Goal: Task Accomplishment & Management: Manage account settings

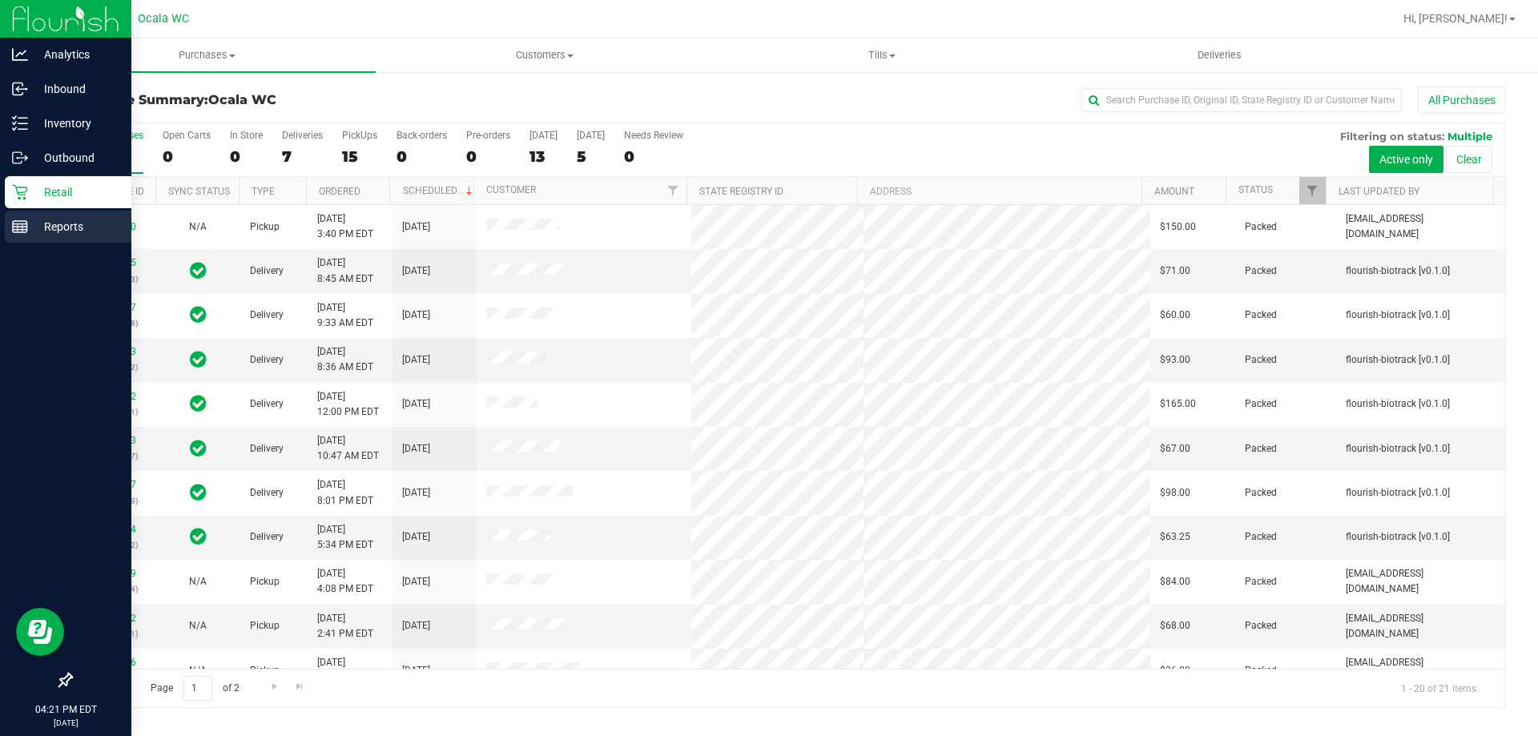
click at [56, 239] on div "Reports" at bounding box center [68, 227] width 127 height 32
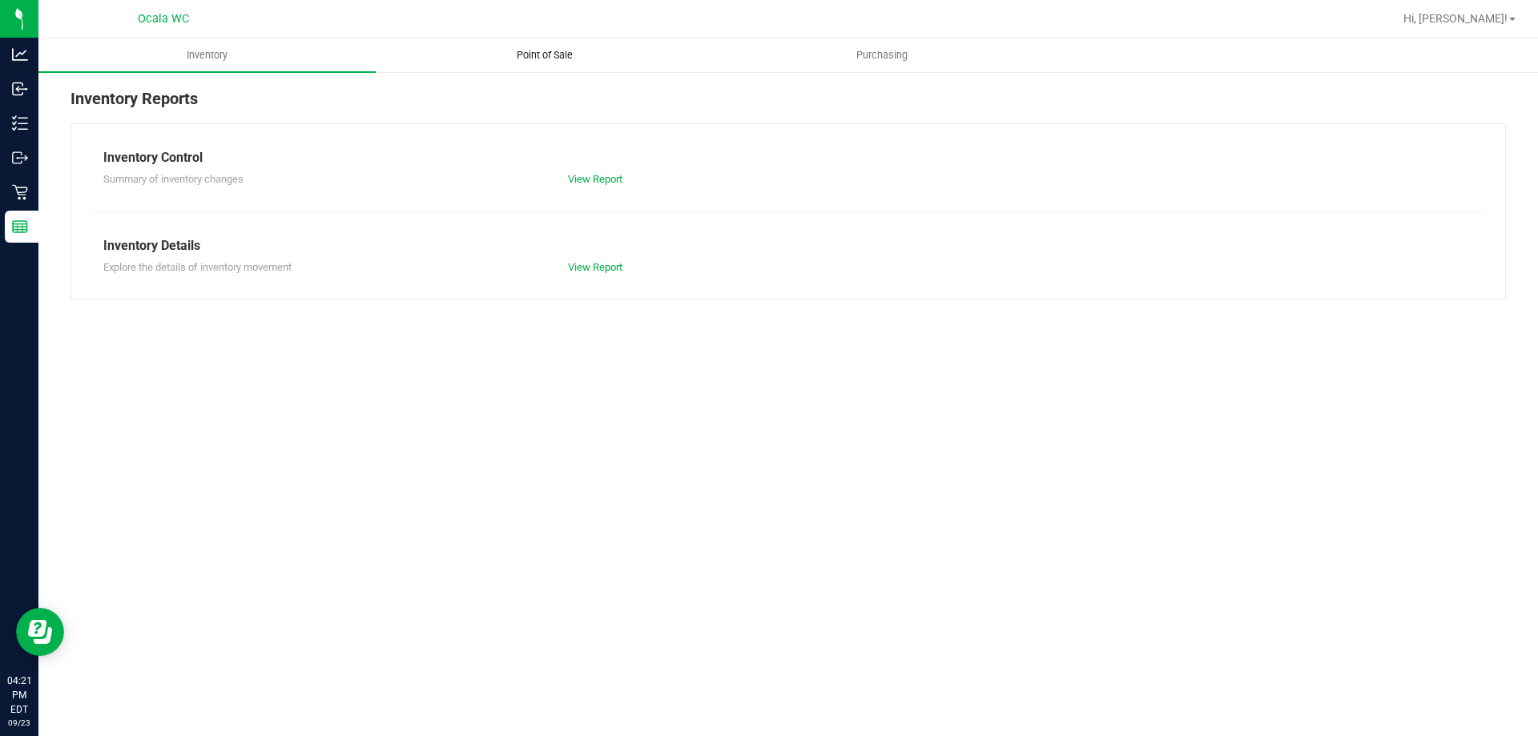
click at [548, 50] on span "Point of Sale" at bounding box center [544, 55] width 99 height 14
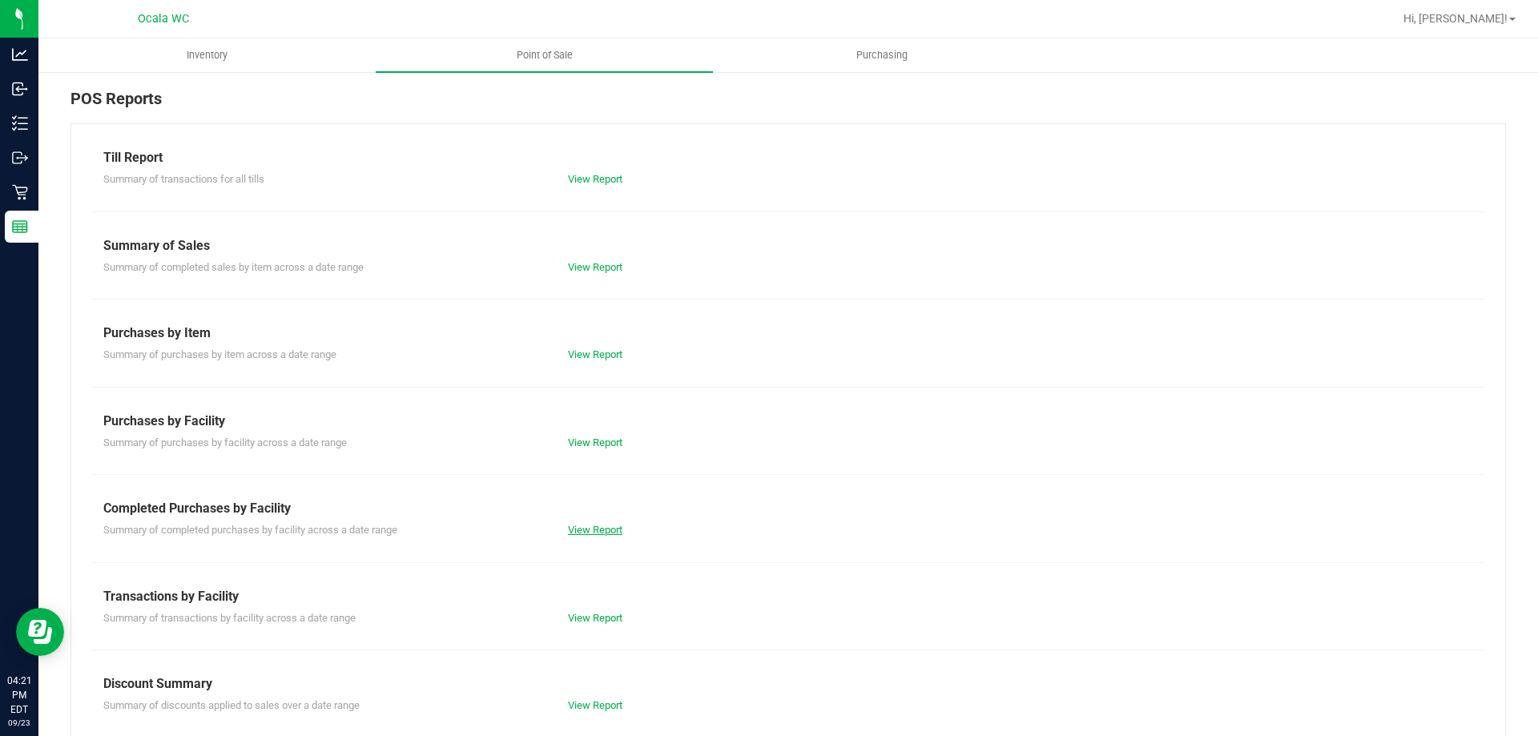
click at [584, 533] on link "View Report" at bounding box center [595, 530] width 54 height 12
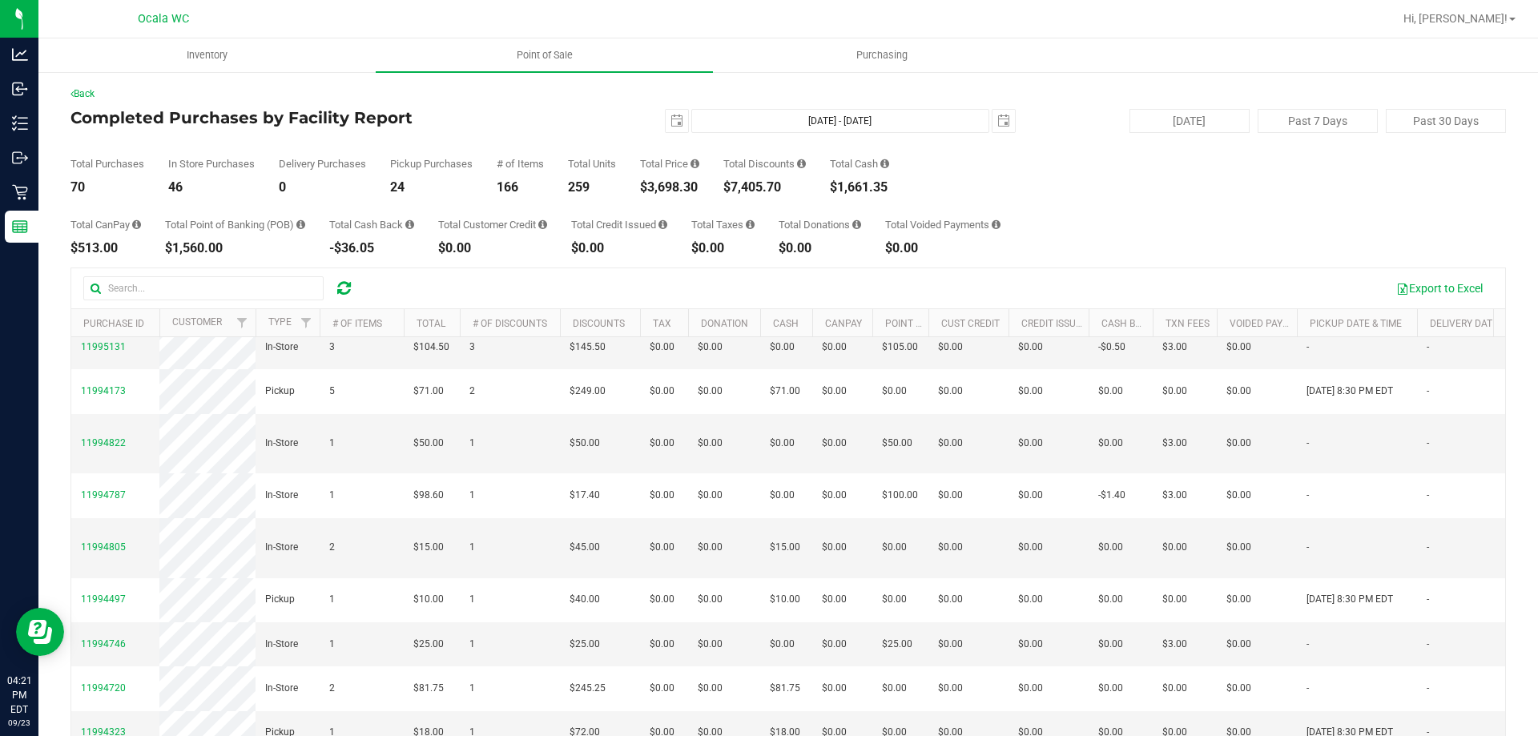
scroll to position [400, 0]
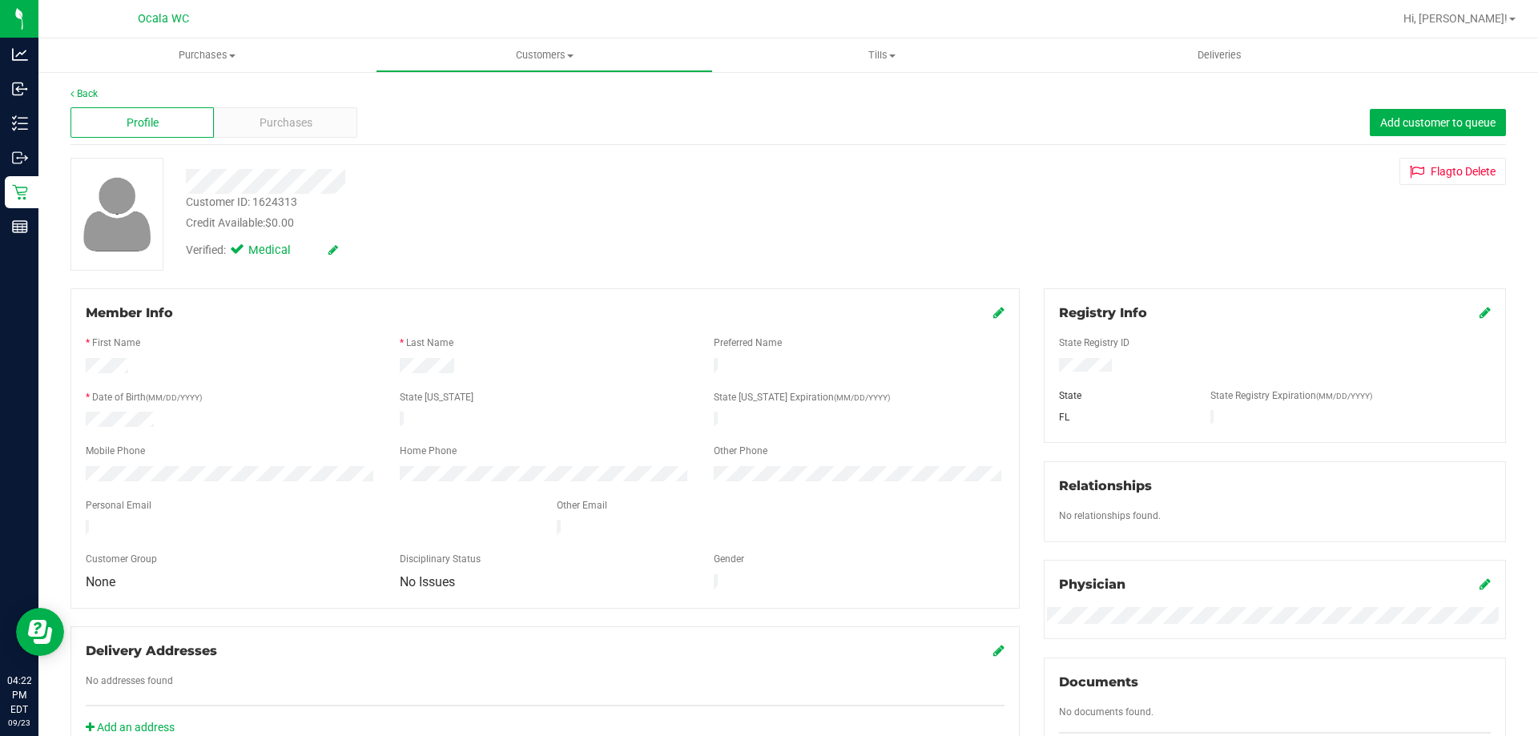
drag, startPoint x: 1124, startPoint y: 367, endPoint x: 1048, endPoint y: 372, distance: 75.4
click at [1048, 372] on div at bounding box center [1275, 367] width 456 height 18
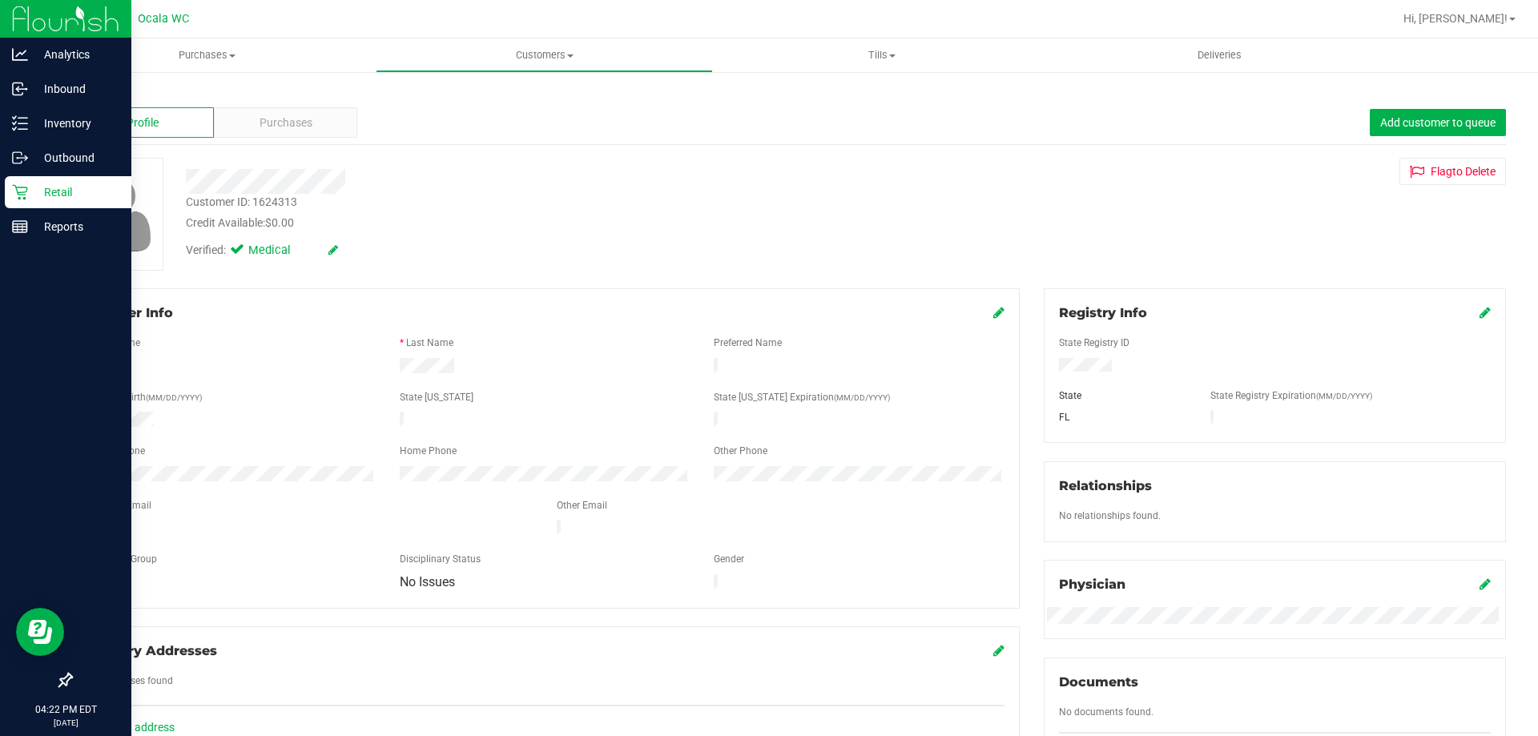
click at [2, 205] on link "Retail" at bounding box center [65, 193] width 131 height 34
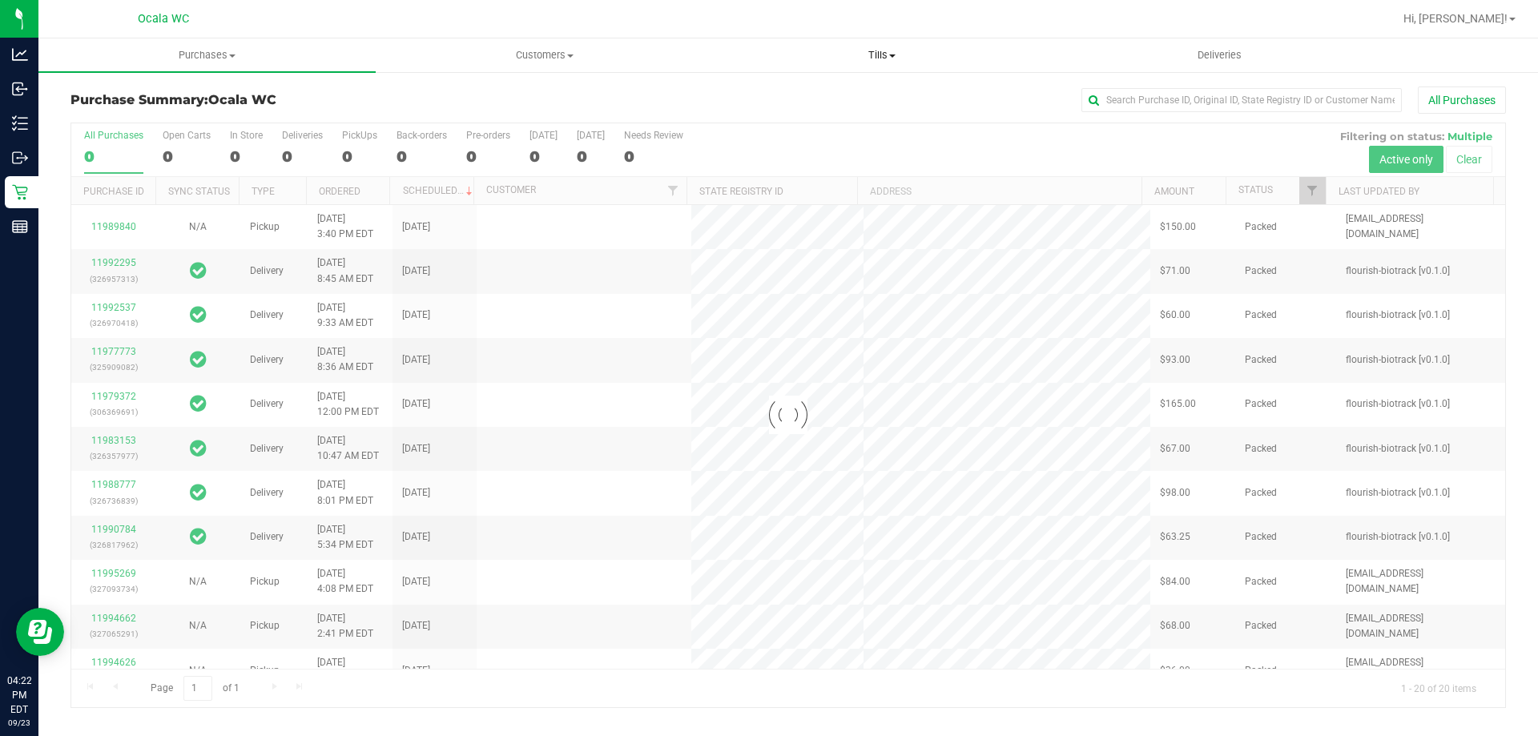
click at [877, 55] on span "Tills" at bounding box center [882, 55] width 336 height 14
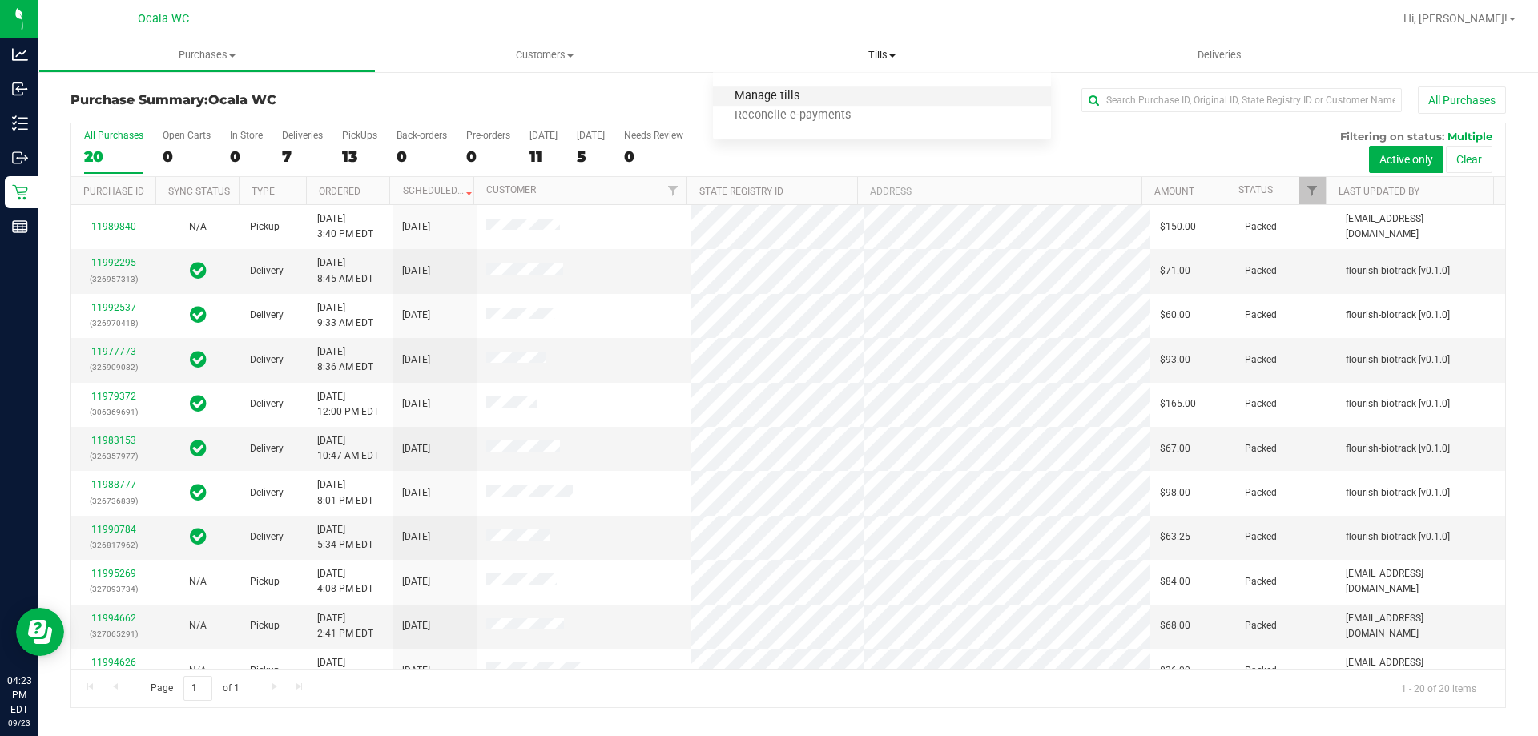
click at [765, 95] on span "Manage tills" at bounding box center [767, 97] width 108 height 14
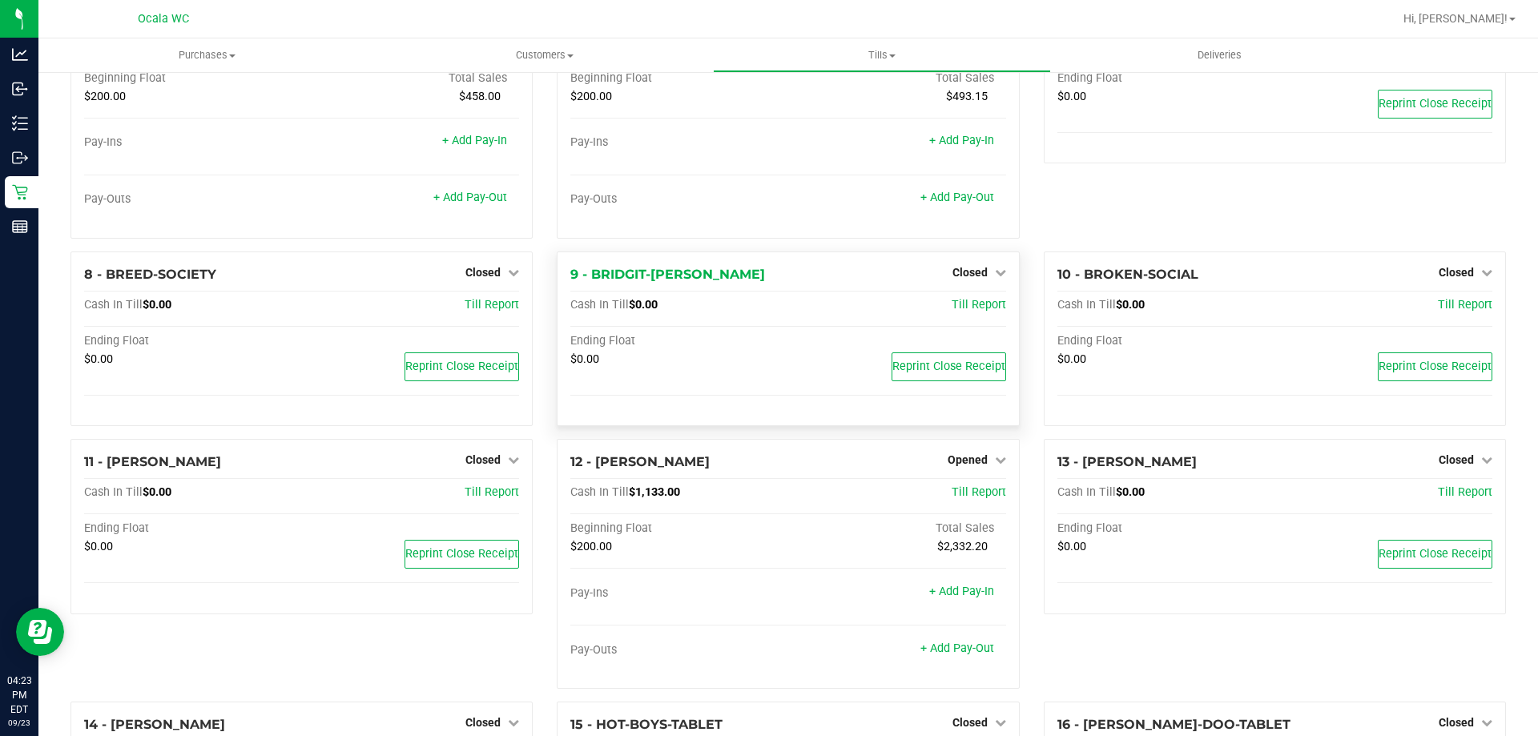
scroll to position [400, 0]
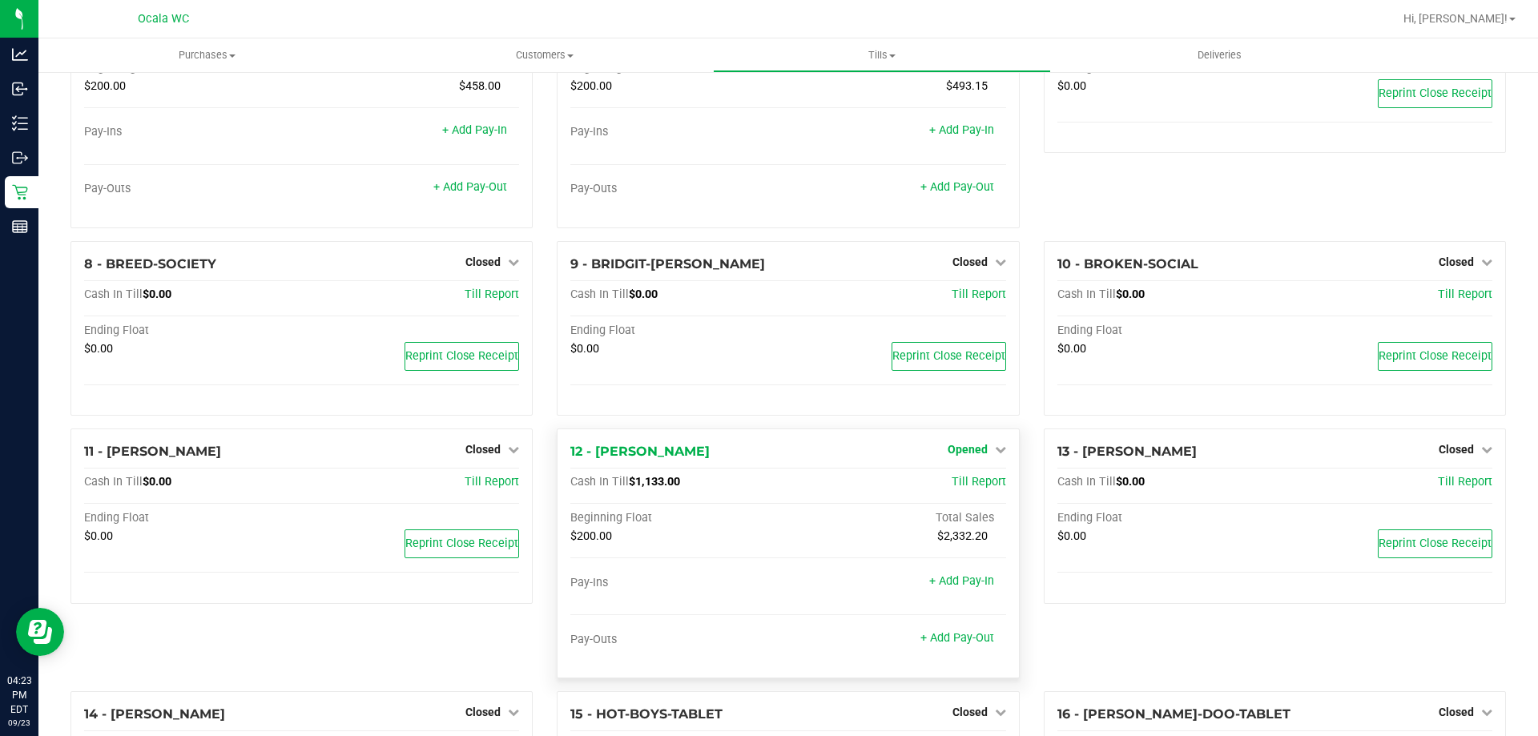
click at [952, 449] on span "Opened" at bounding box center [968, 449] width 40 height 13
click at [969, 483] on link "Close Till" at bounding box center [969, 483] width 43 height 13
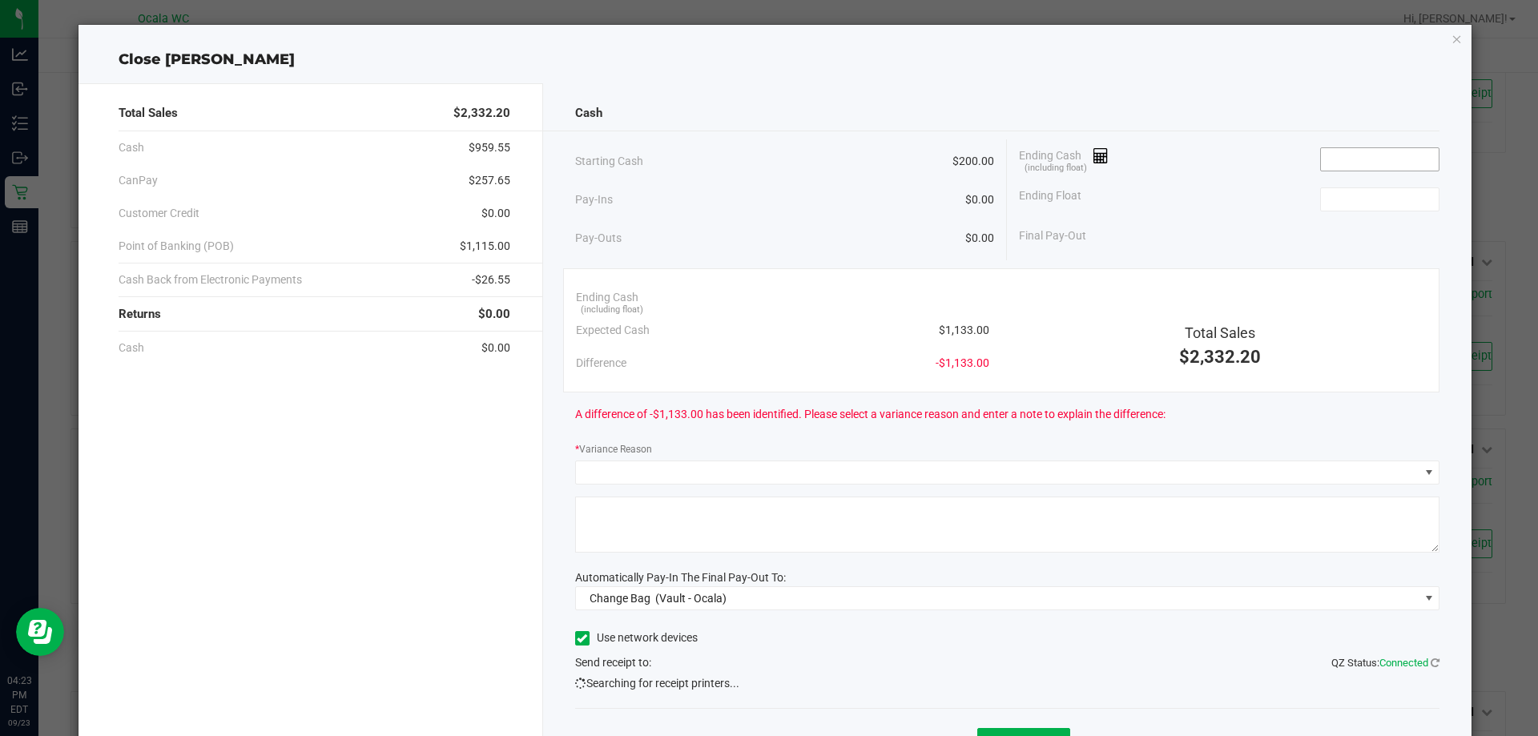
click at [1327, 151] on input at bounding box center [1380, 159] width 118 height 22
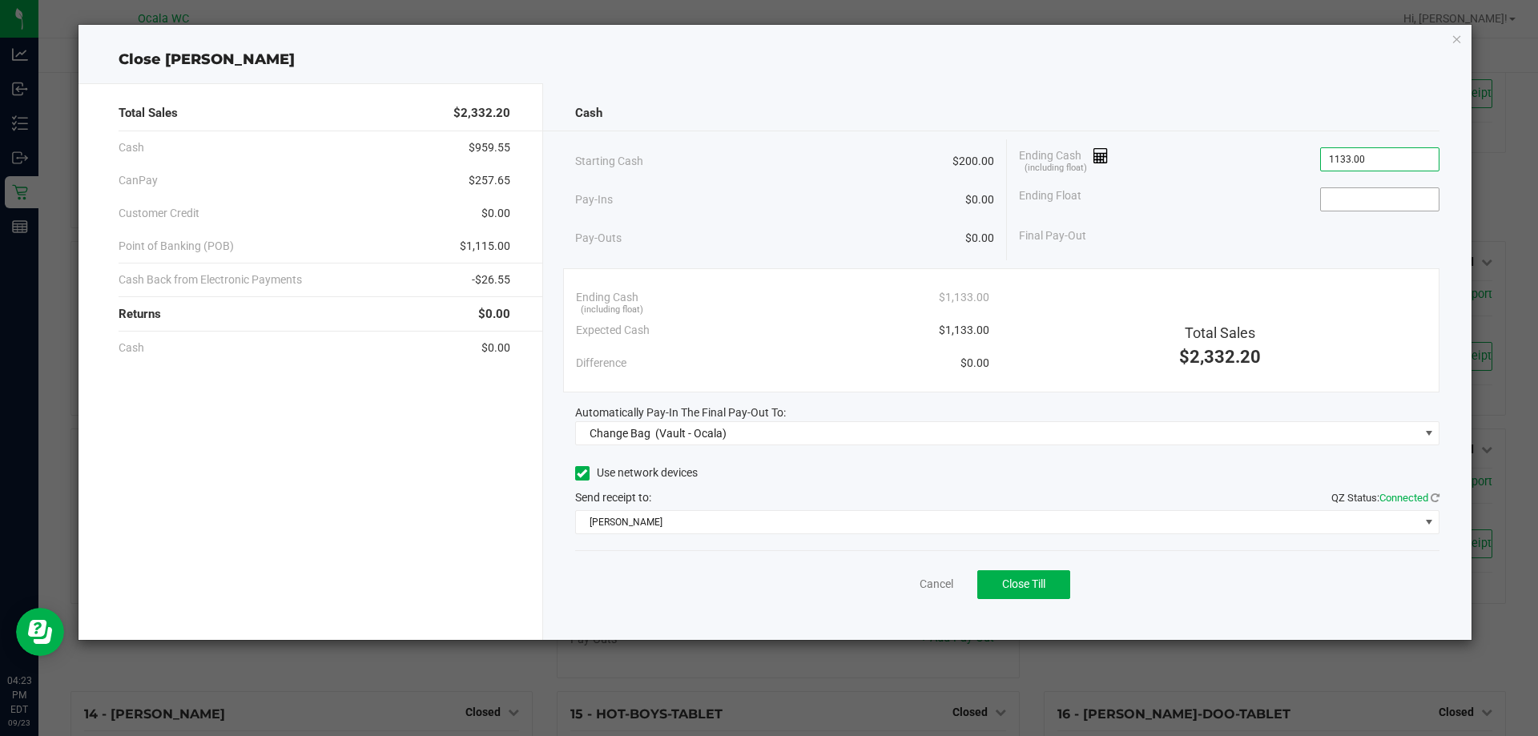
type input "$1,133.00"
click at [1340, 190] on input at bounding box center [1380, 199] width 118 height 22
type input "$200.00"
click at [1254, 192] on div "Ending Float $200.00" at bounding box center [1229, 199] width 420 height 40
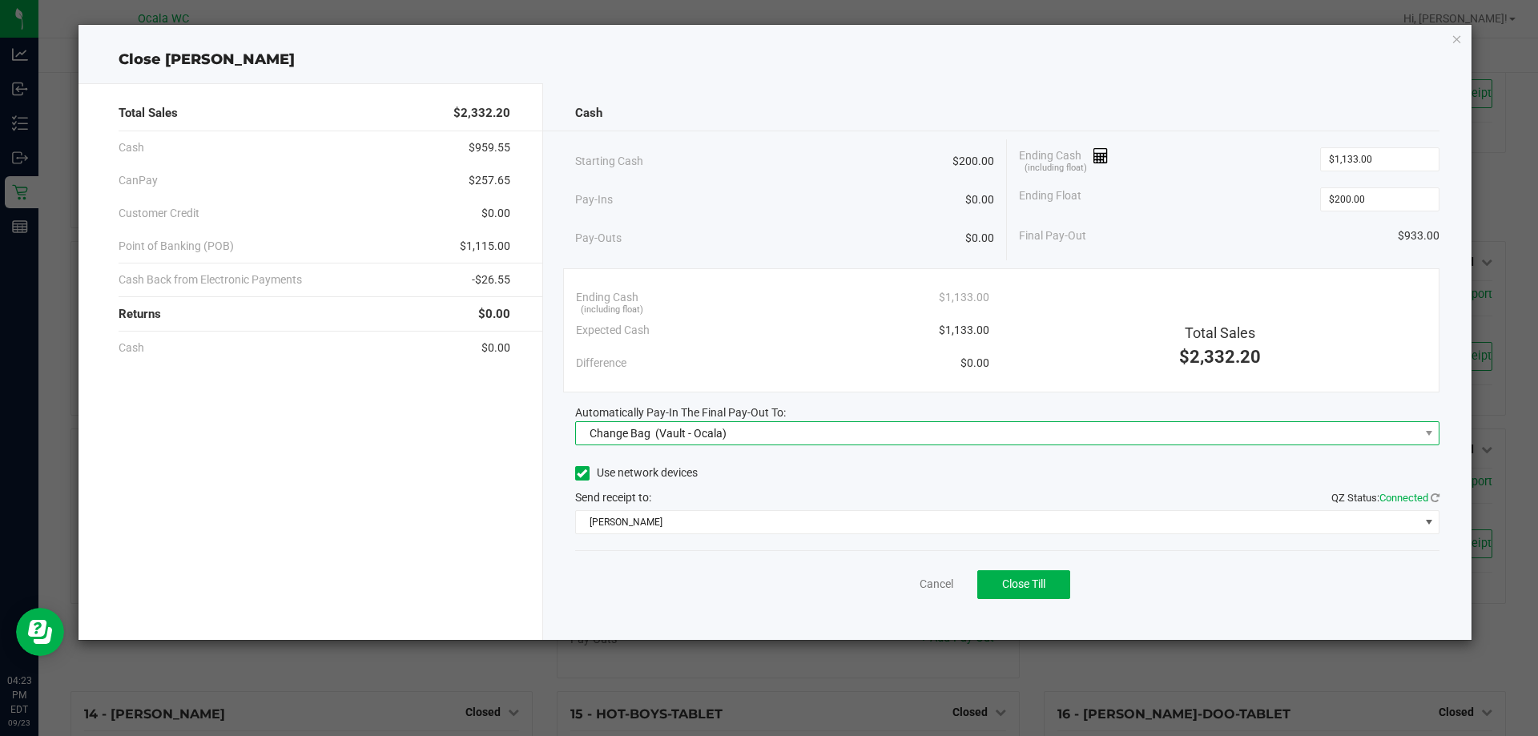
click at [957, 433] on span "Change Bag (Vault - Ocala)" at bounding box center [997, 433] width 843 height 22
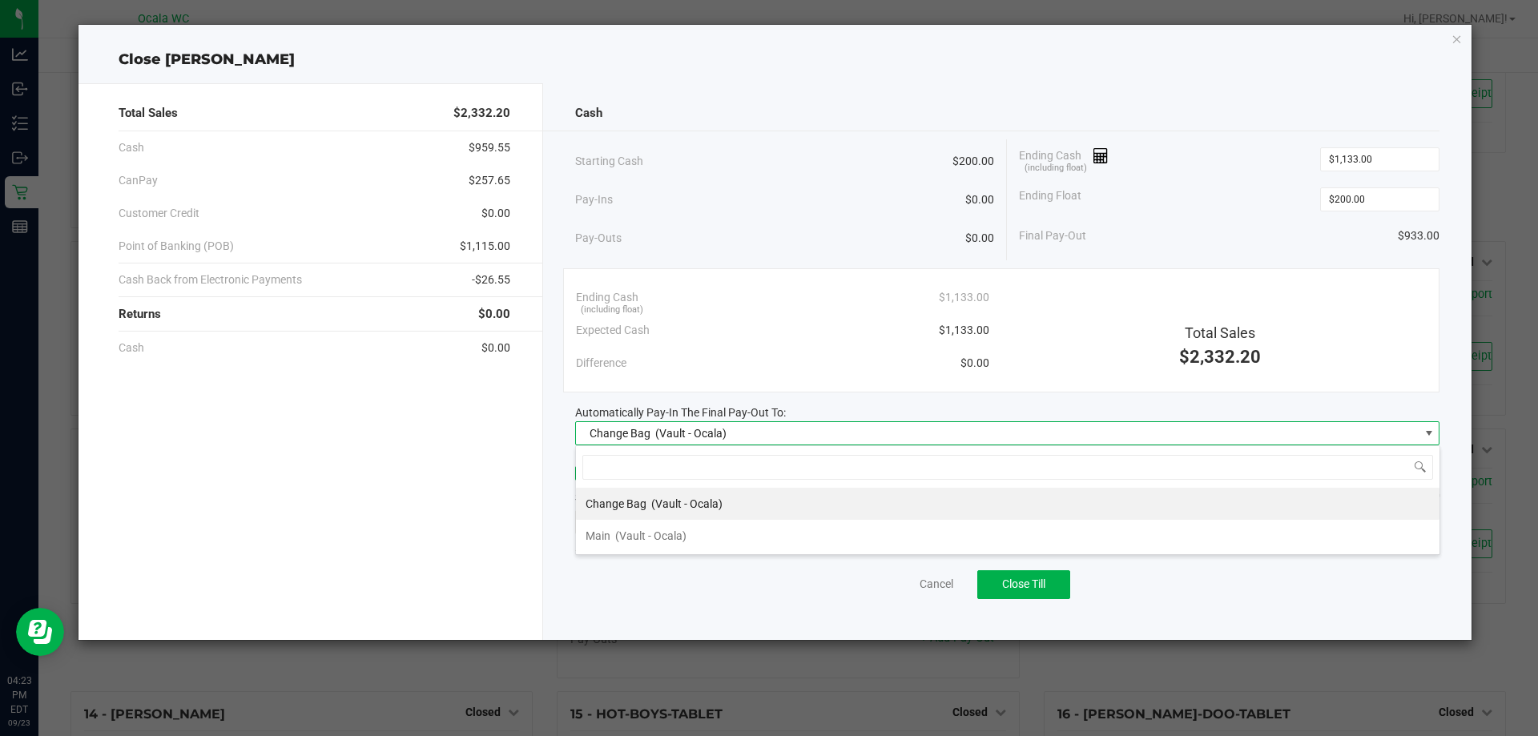
scroll to position [24, 864]
click at [664, 533] on span "(Vault - Ocala)" at bounding box center [650, 535] width 71 height 13
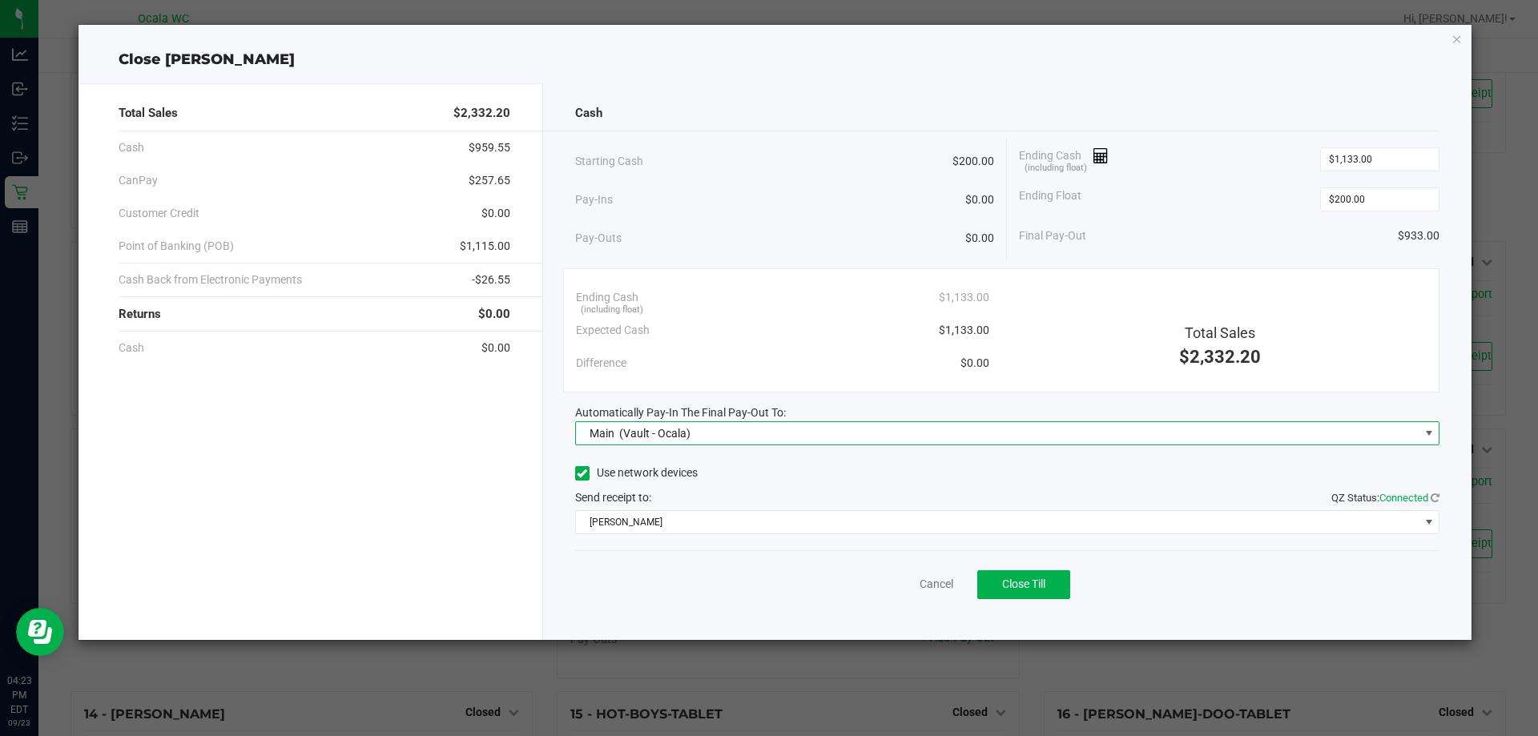
click at [819, 465] on div "Use network devices" at bounding box center [1007, 473] width 865 height 24
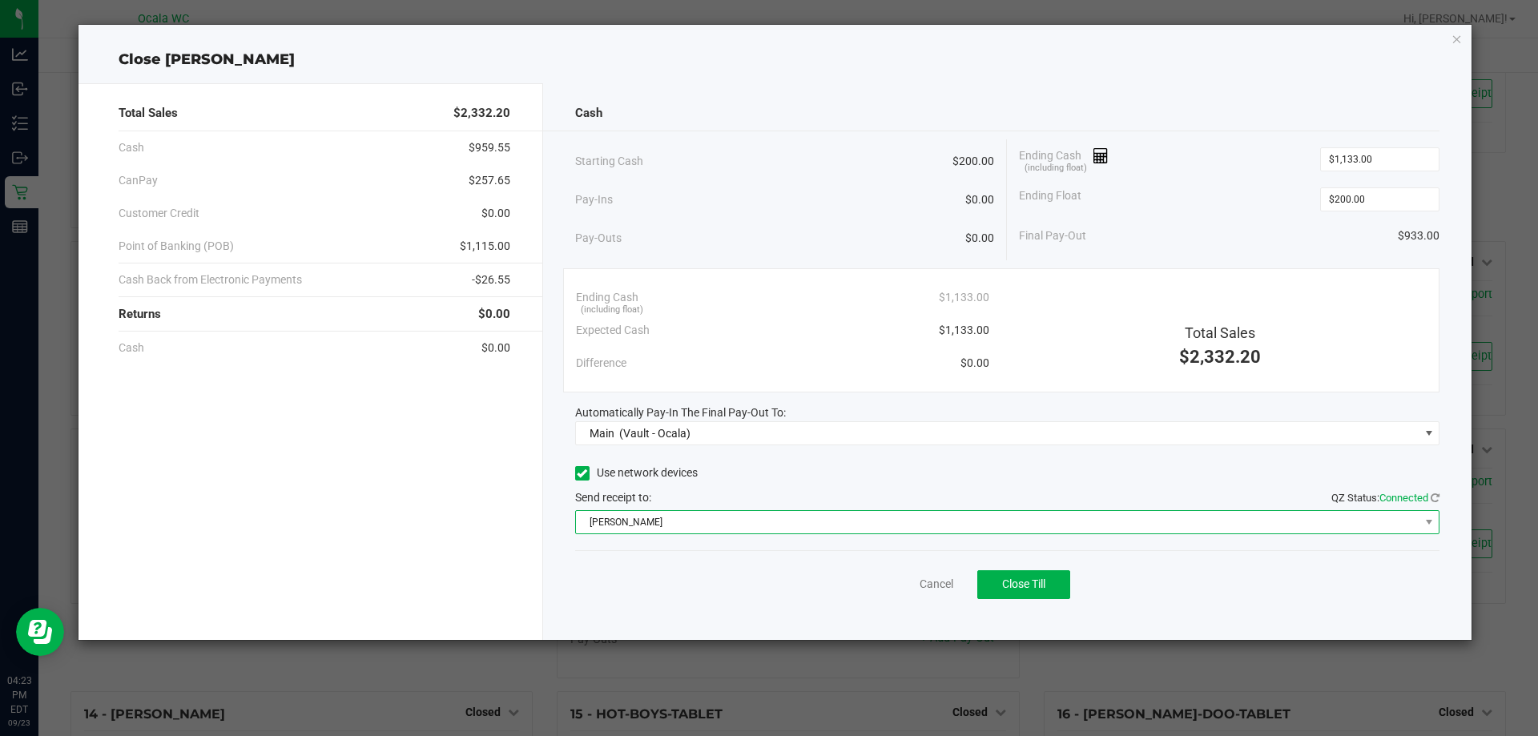
click at [819, 527] on span "[PERSON_NAME]" at bounding box center [997, 522] width 843 height 22
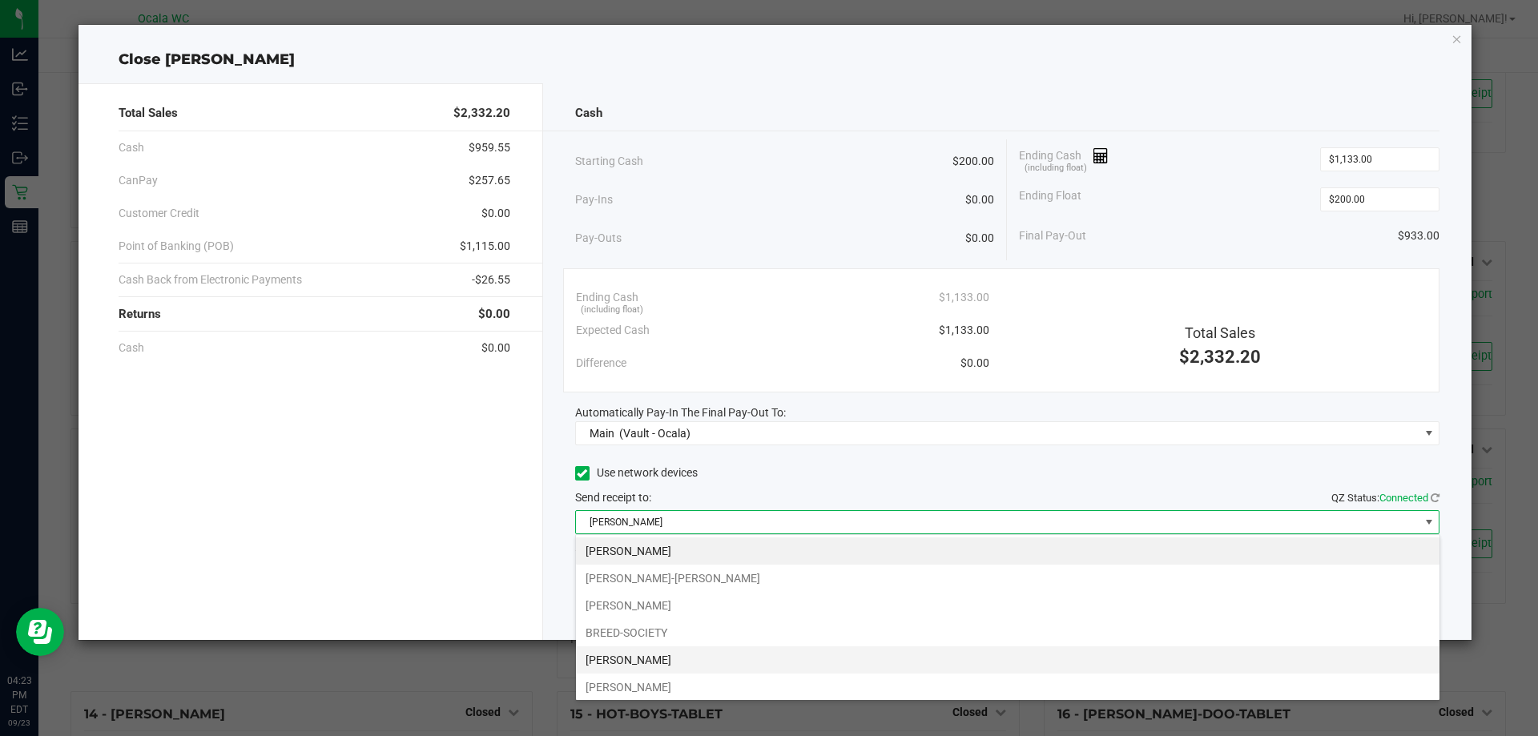
click at [614, 658] on li "[PERSON_NAME]" at bounding box center [1007, 659] width 863 height 27
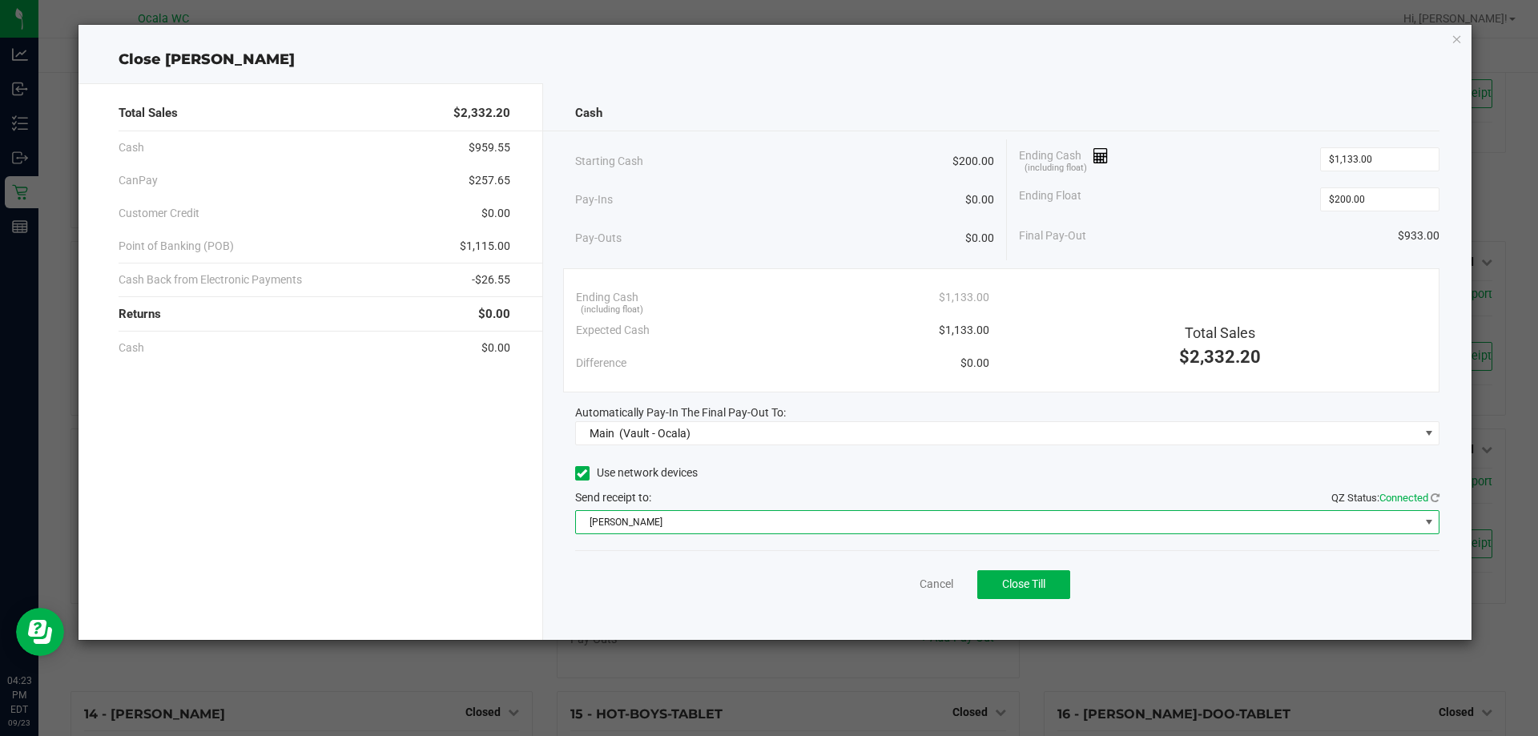
click at [473, 503] on div "Total Sales $2,332.20 Cash $959.55 CanPay $257.65 Customer Credit $0.00 Point o…" at bounding box center [310, 361] width 465 height 557
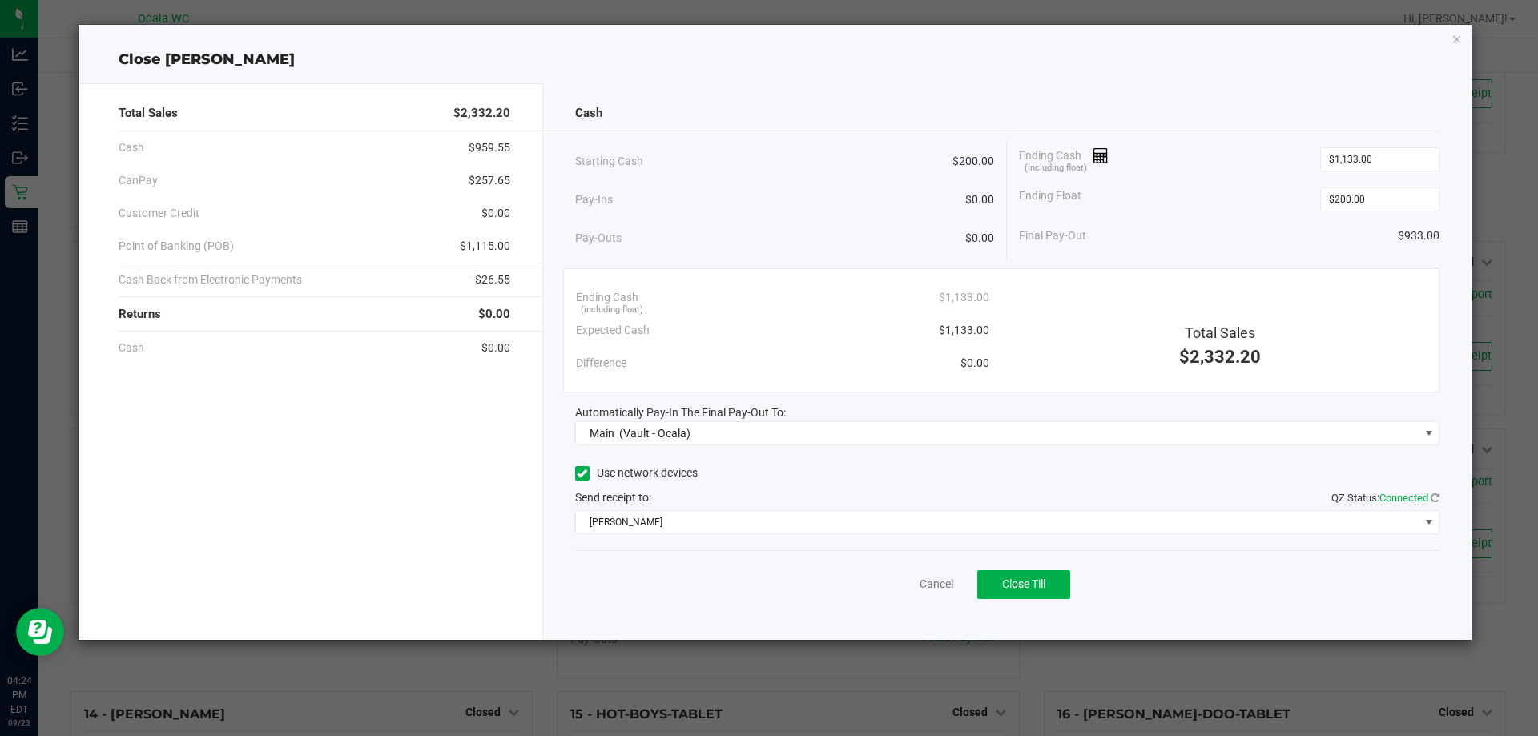
click at [669, 610] on div "Cancel Close Till" at bounding box center [1007, 581] width 865 height 62
click at [721, 179] on div "Starting Cash $200.00" at bounding box center [785, 161] width 420 height 44
click at [1123, 497] on div "Send receipt to: QZ Status: Connected" at bounding box center [1007, 497] width 865 height 17
click at [1021, 582] on span "Close Till" at bounding box center [1023, 583] width 43 height 13
click at [909, 588] on link "Dismiss" at bounding box center [901, 584] width 38 height 17
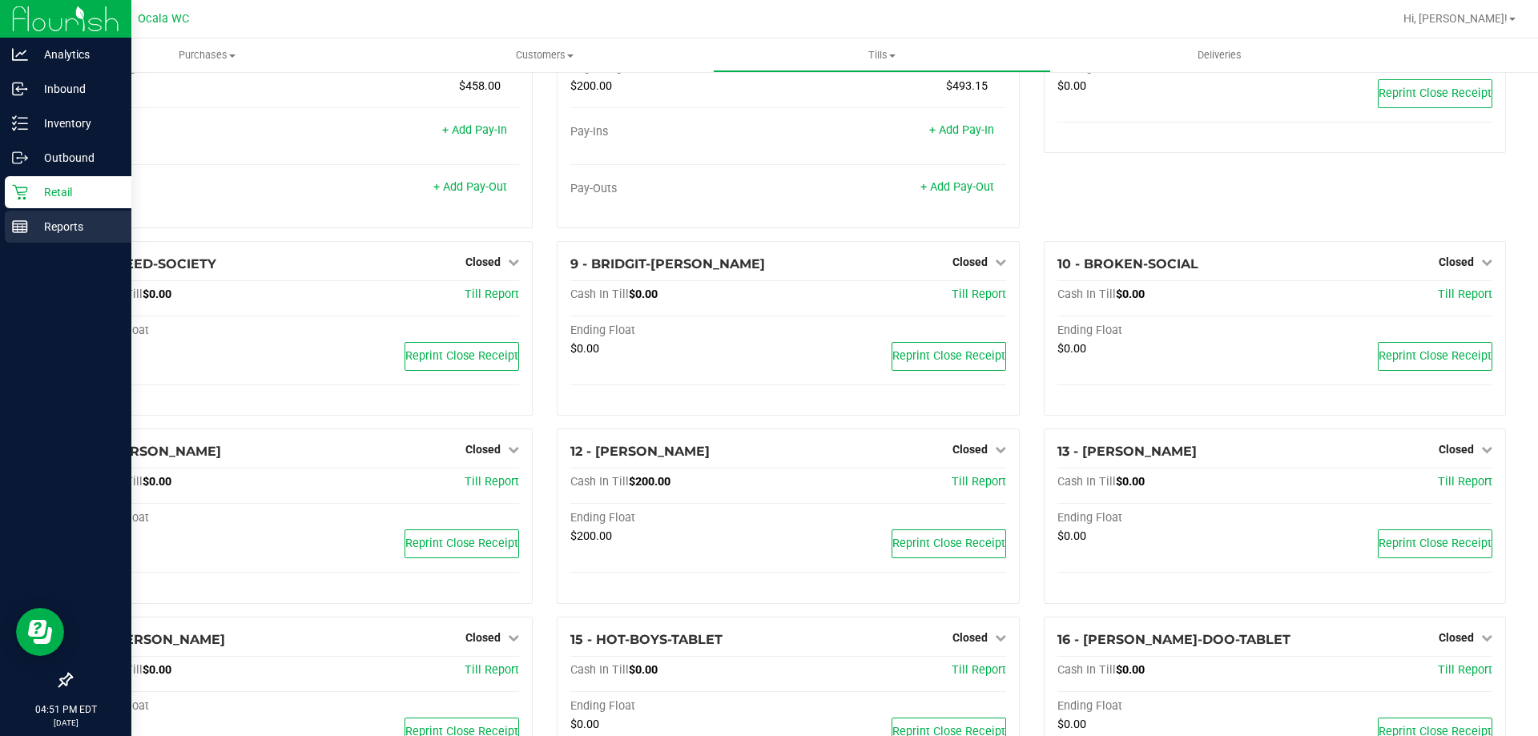
click at [22, 232] on rect at bounding box center [20, 226] width 14 height 11
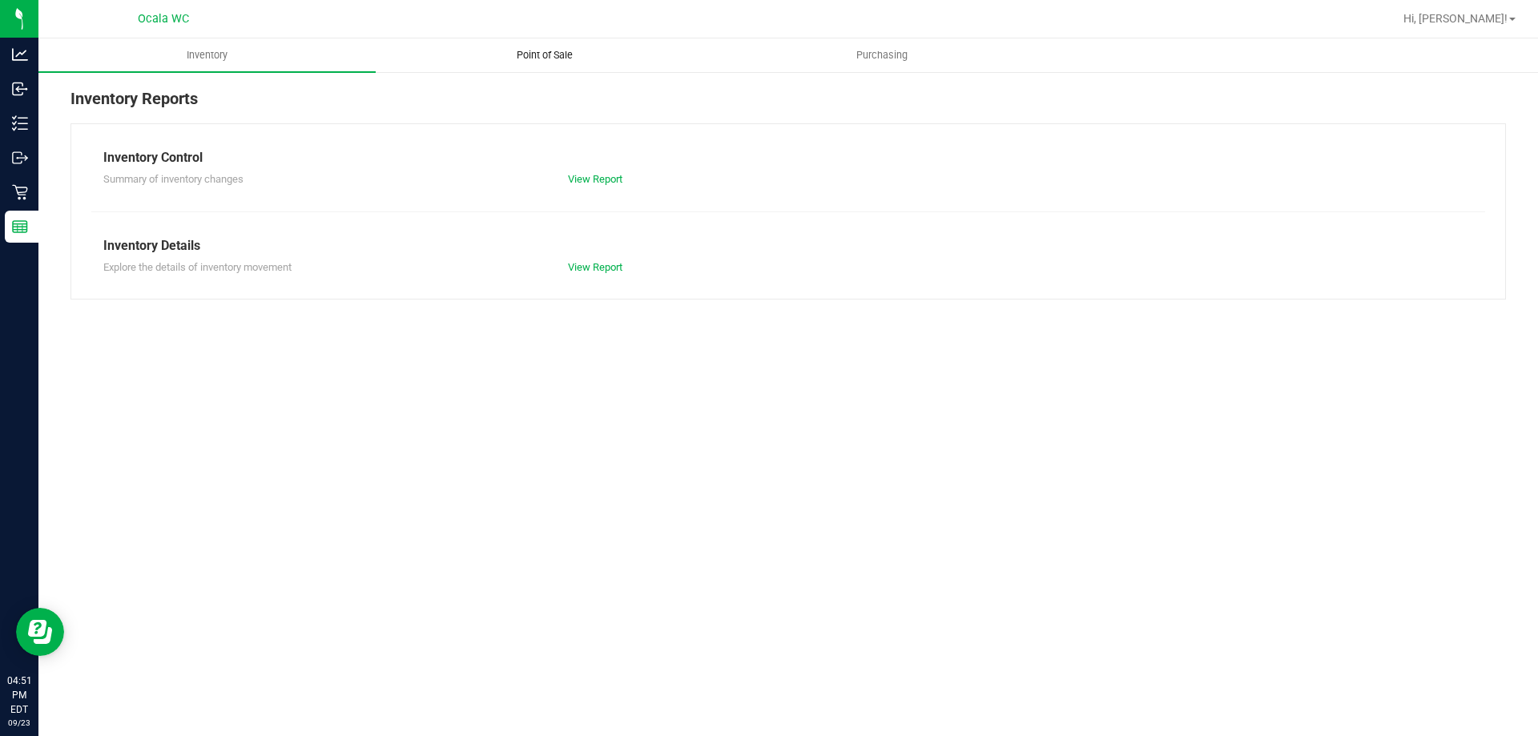
click at [557, 61] on span "Point of Sale" at bounding box center [544, 55] width 99 height 14
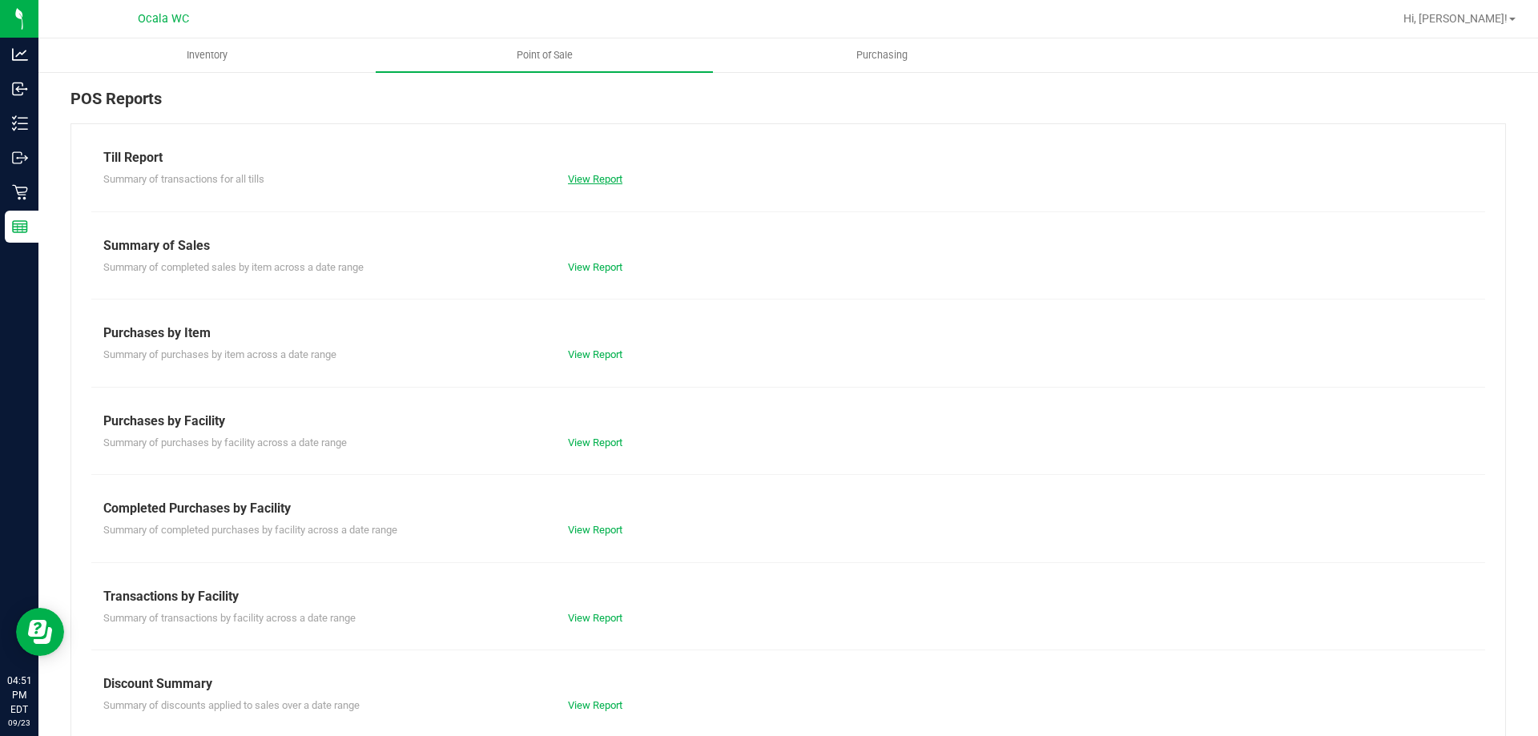
click at [586, 183] on link "View Report" at bounding box center [595, 179] width 54 height 12
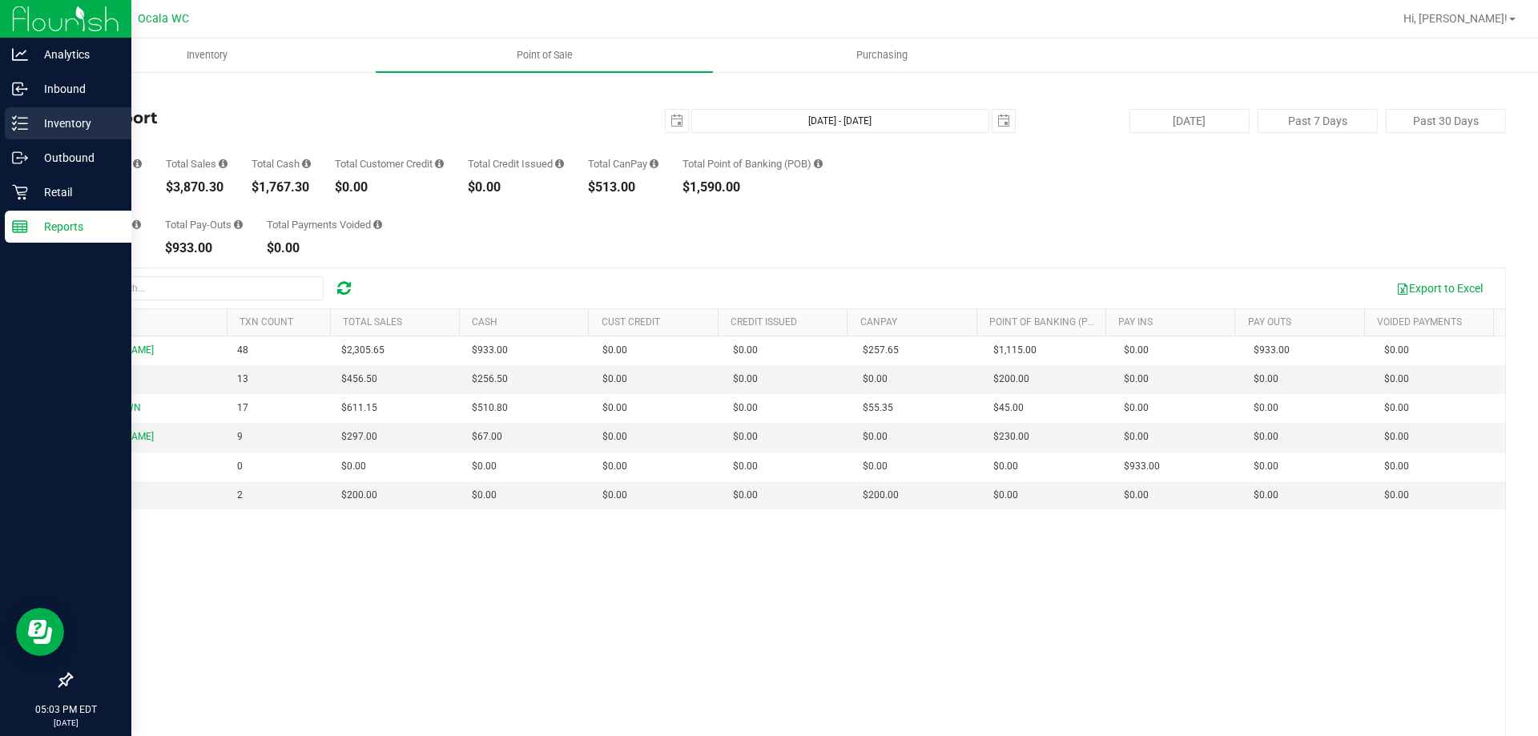
click at [18, 127] on icon at bounding box center [20, 123] width 16 height 16
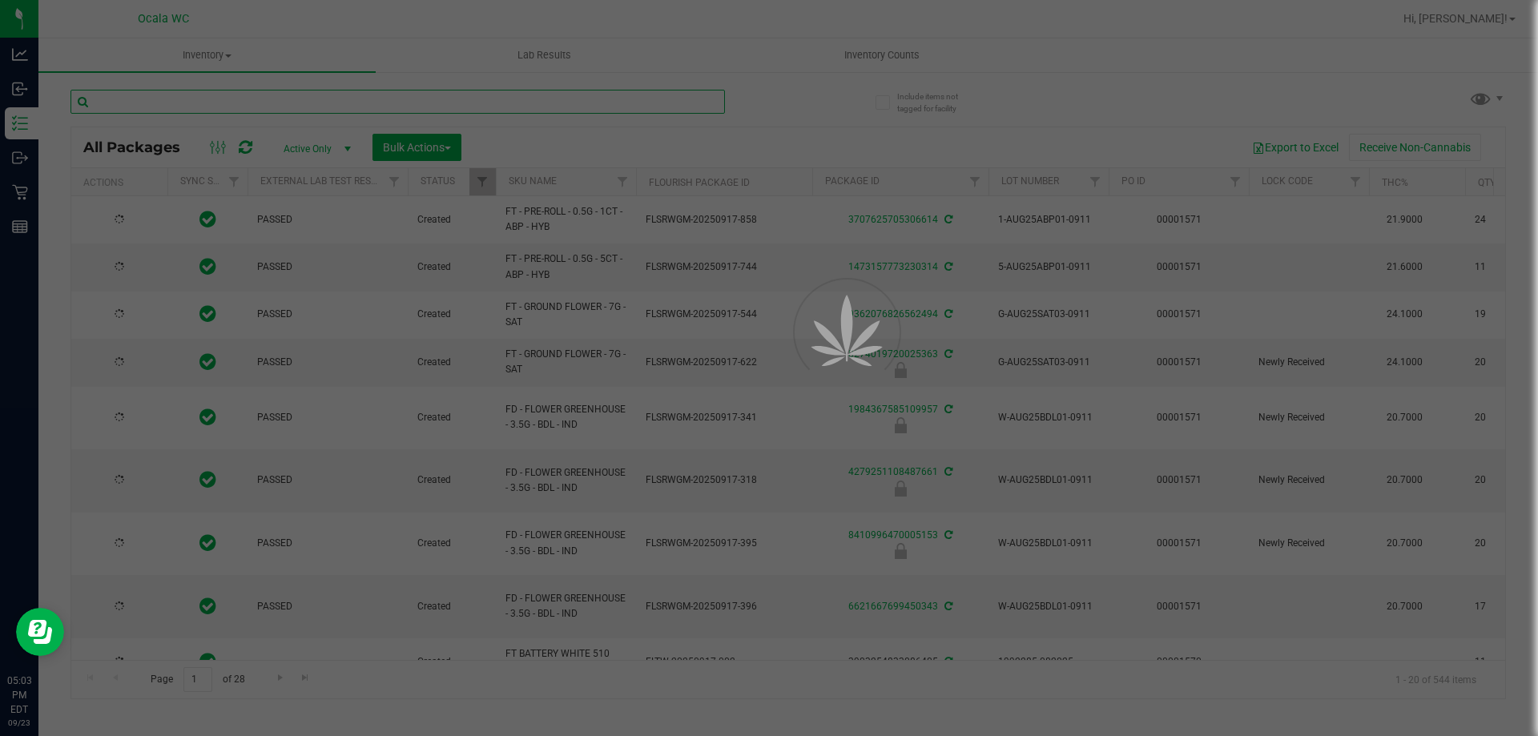
click at [239, 99] on input "text" at bounding box center [397, 102] width 654 height 24
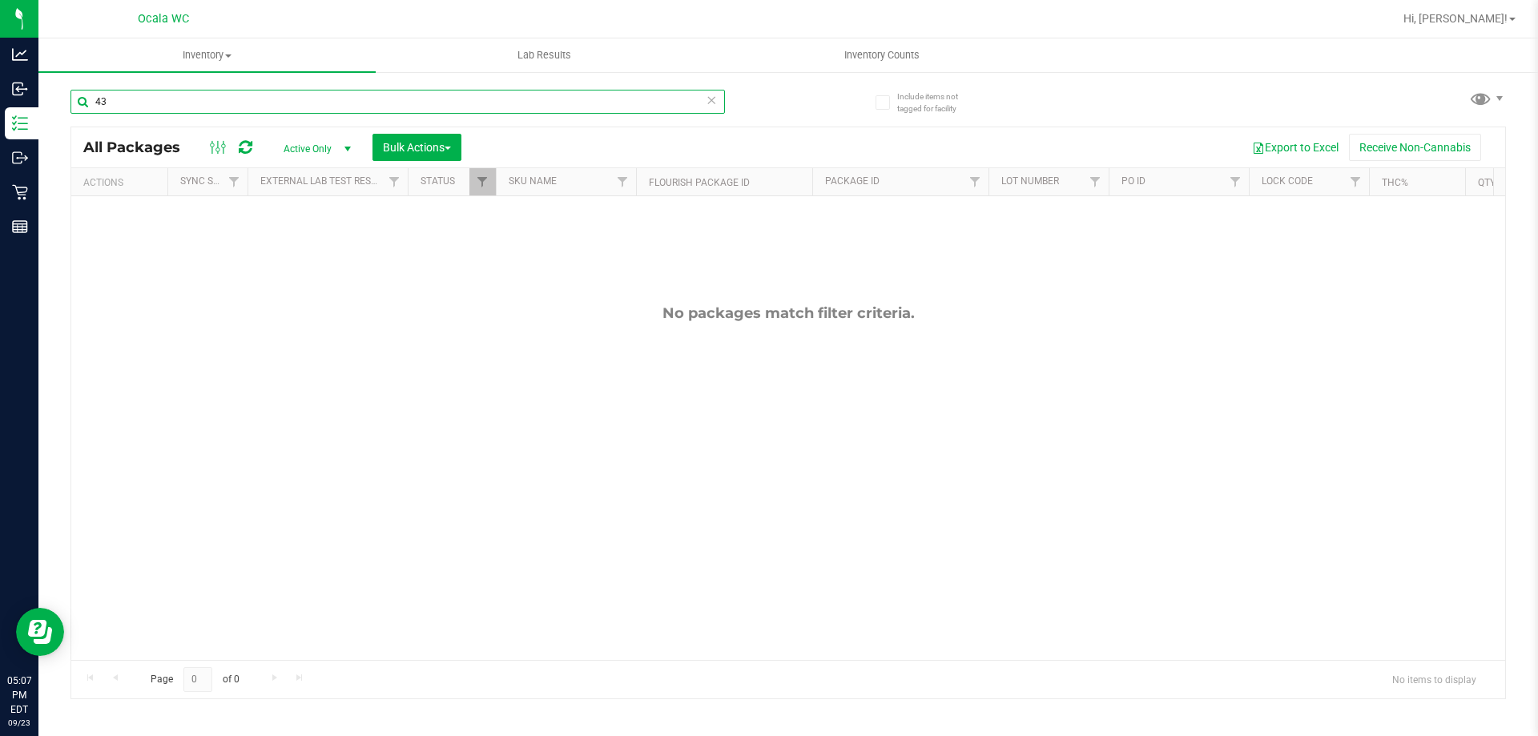
type input "4"
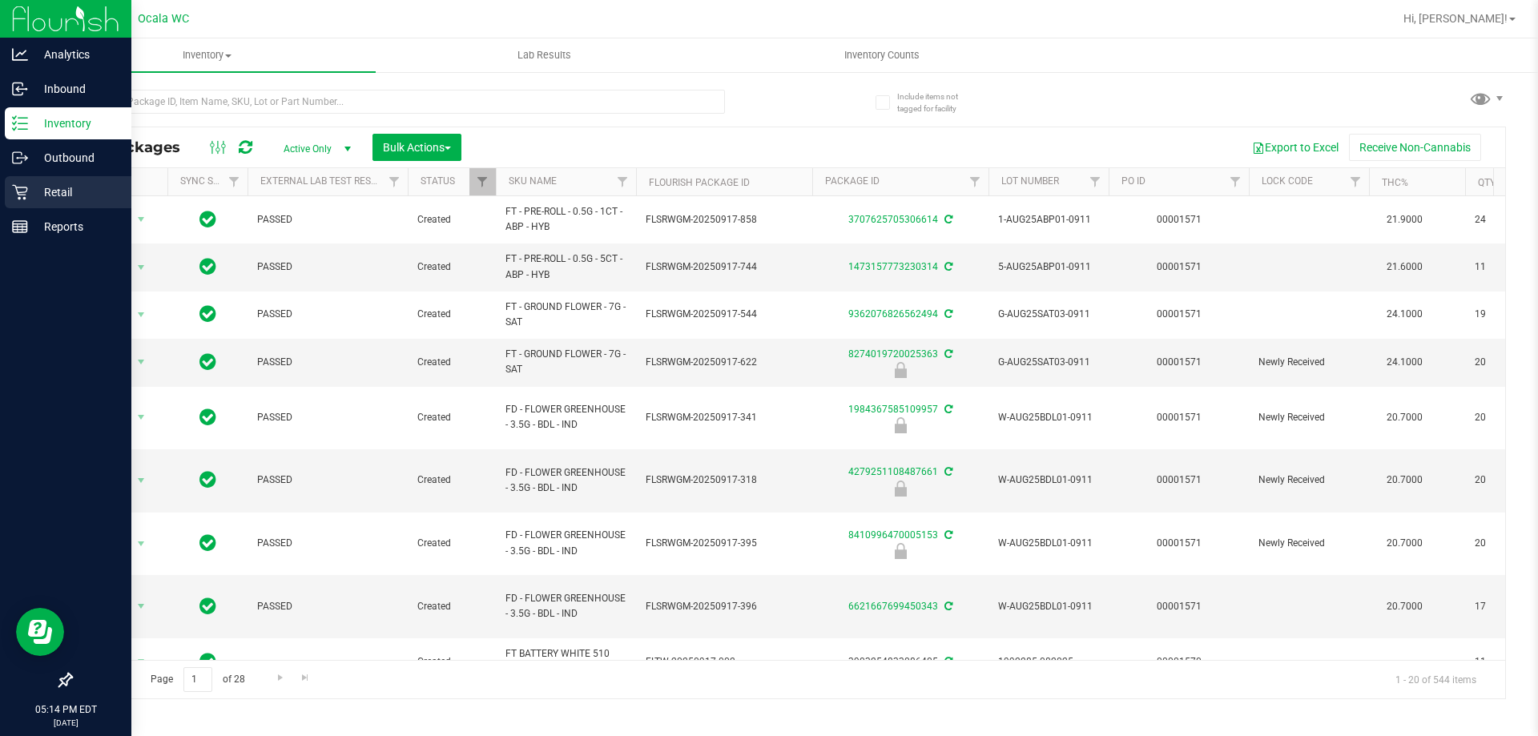
click at [30, 189] on p "Retail" at bounding box center [76, 192] width 96 height 19
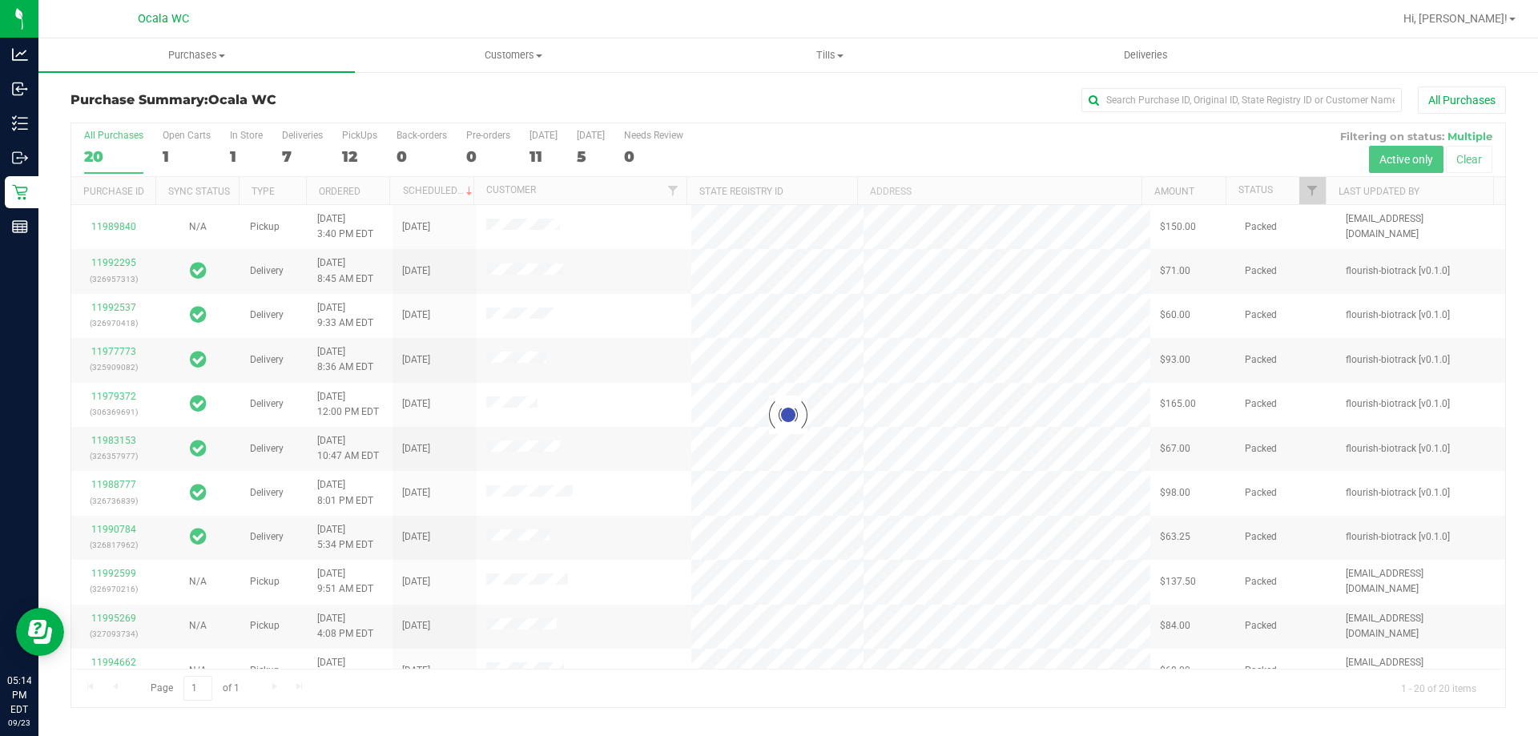
click at [234, 159] on div at bounding box center [788, 415] width 1434 height 584
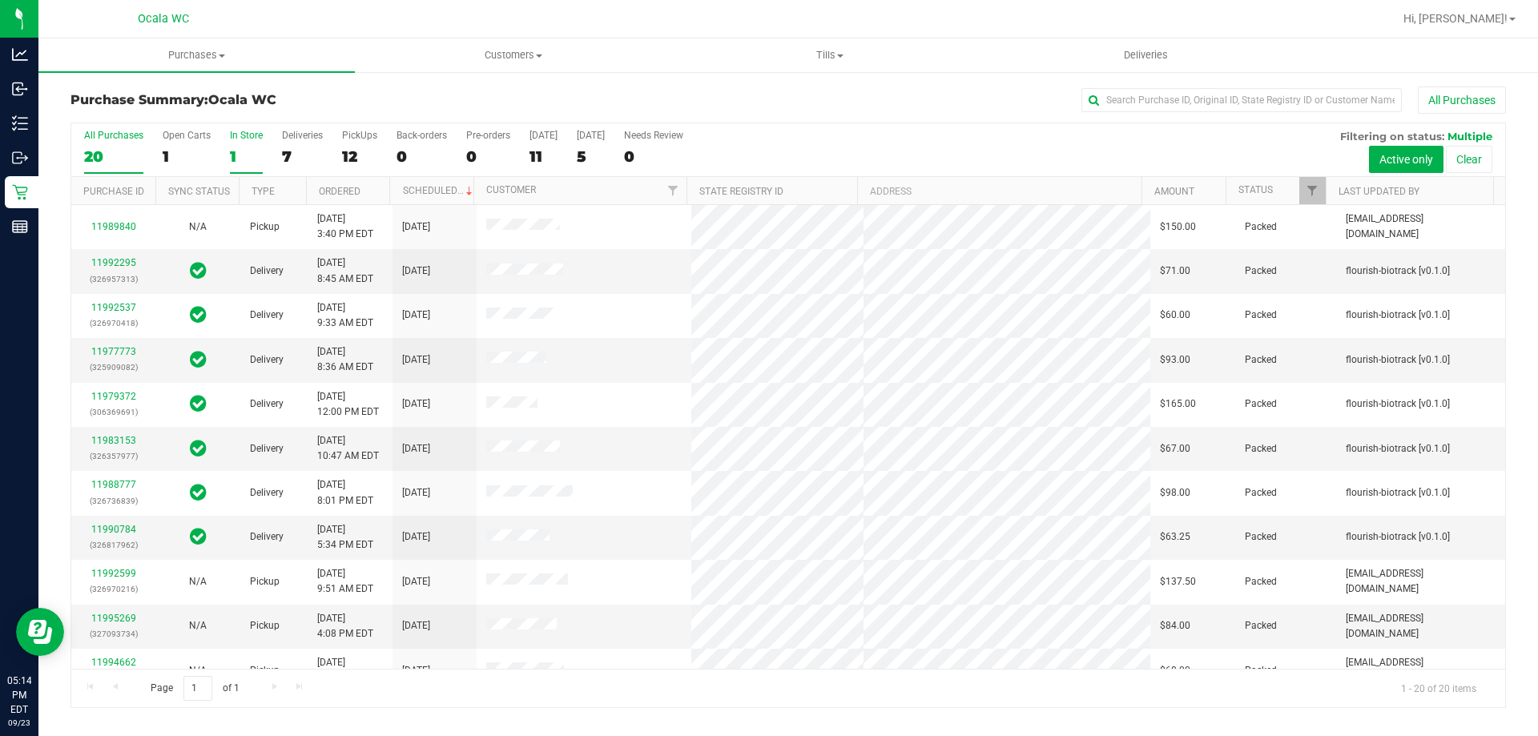
click at [233, 159] on div "1" at bounding box center [246, 156] width 33 height 18
click at [0, 0] on input "In Store 1" at bounding box center [0, 0] width 0 height 0
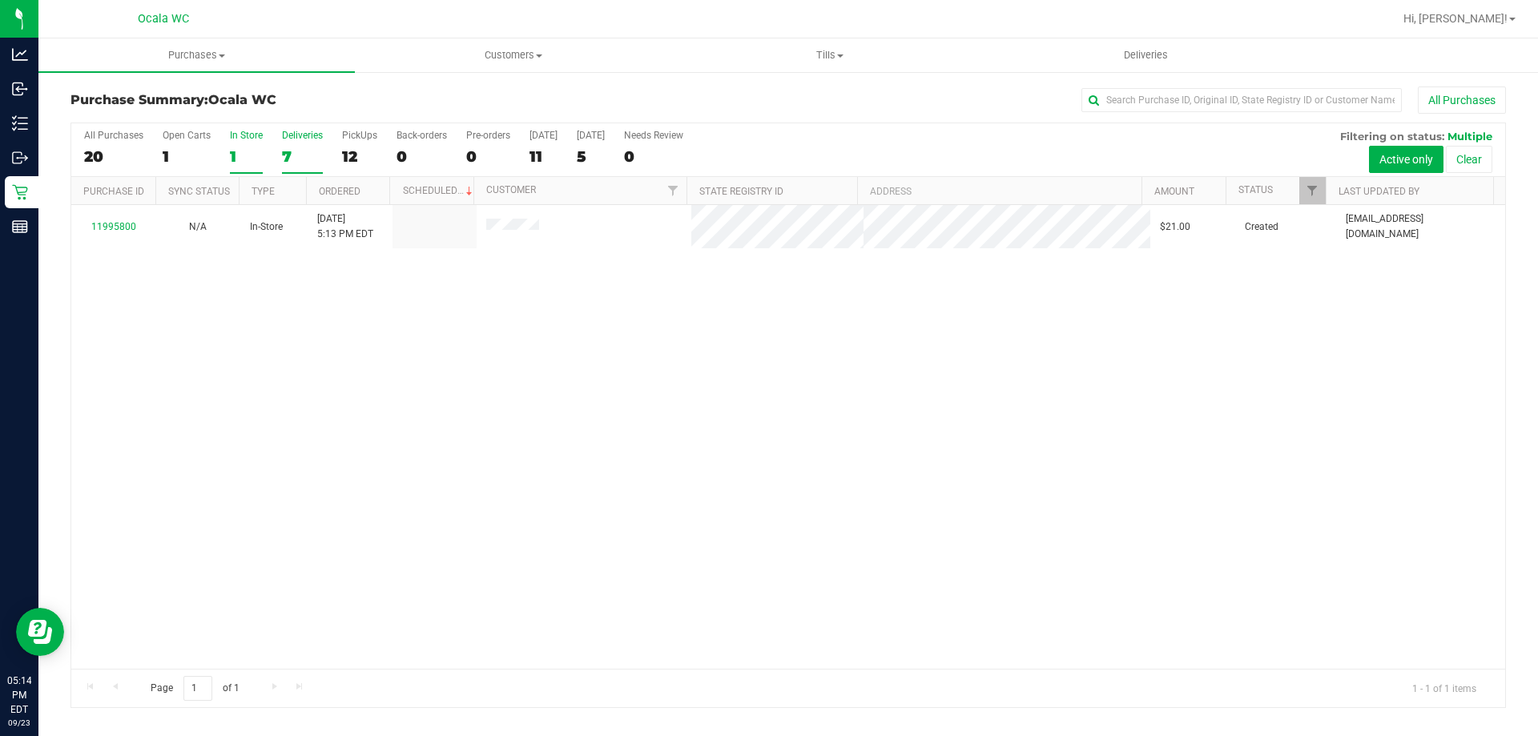
click at [320, 130] on div "Deliveries" at bounding box center [302, 135] width 41 height 11
click at [0, 0] on input "Deliveries 7" at bounding box center [0, 0] width 0 height 0
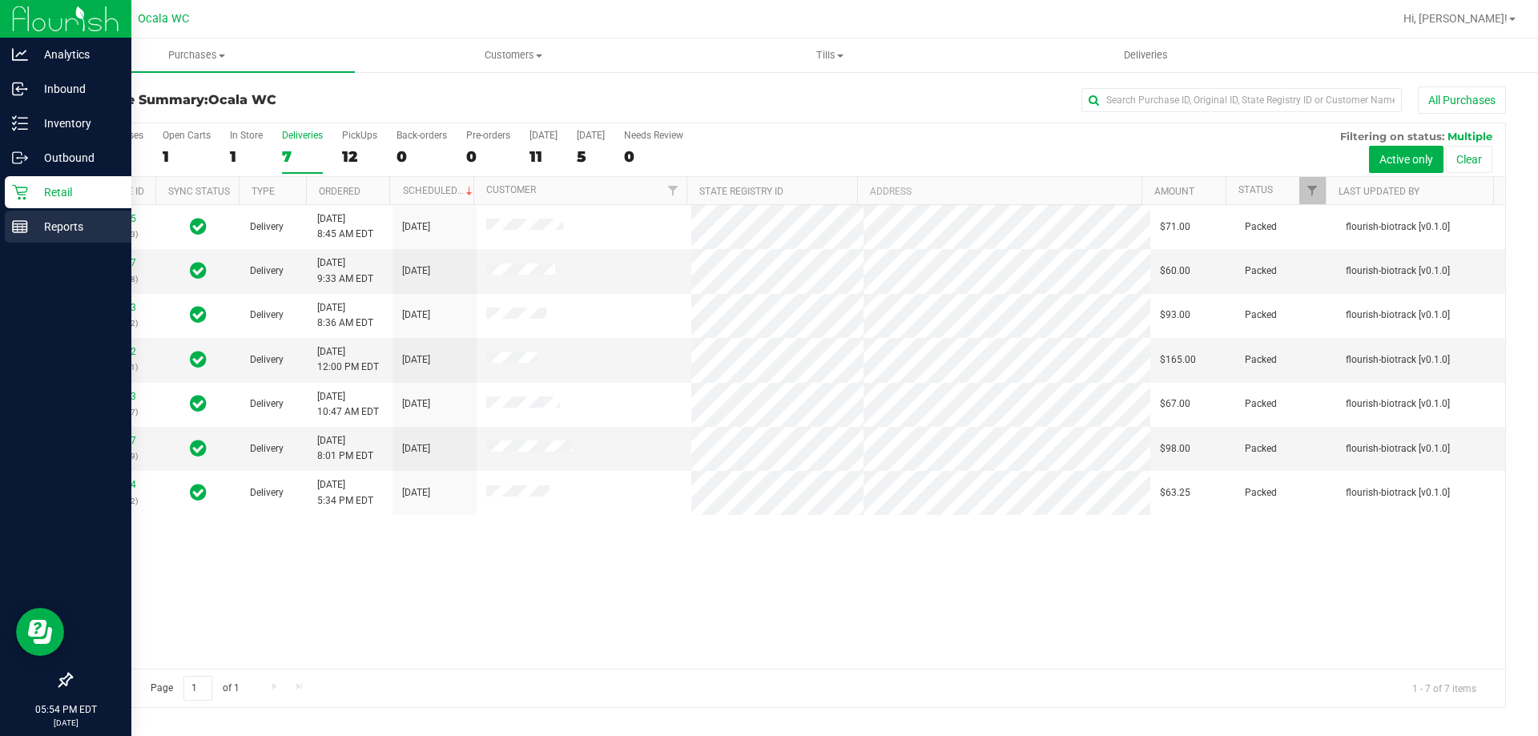
click at [45, 225] on p "Reports" at bounding box center [76, 226] width 96 height 19
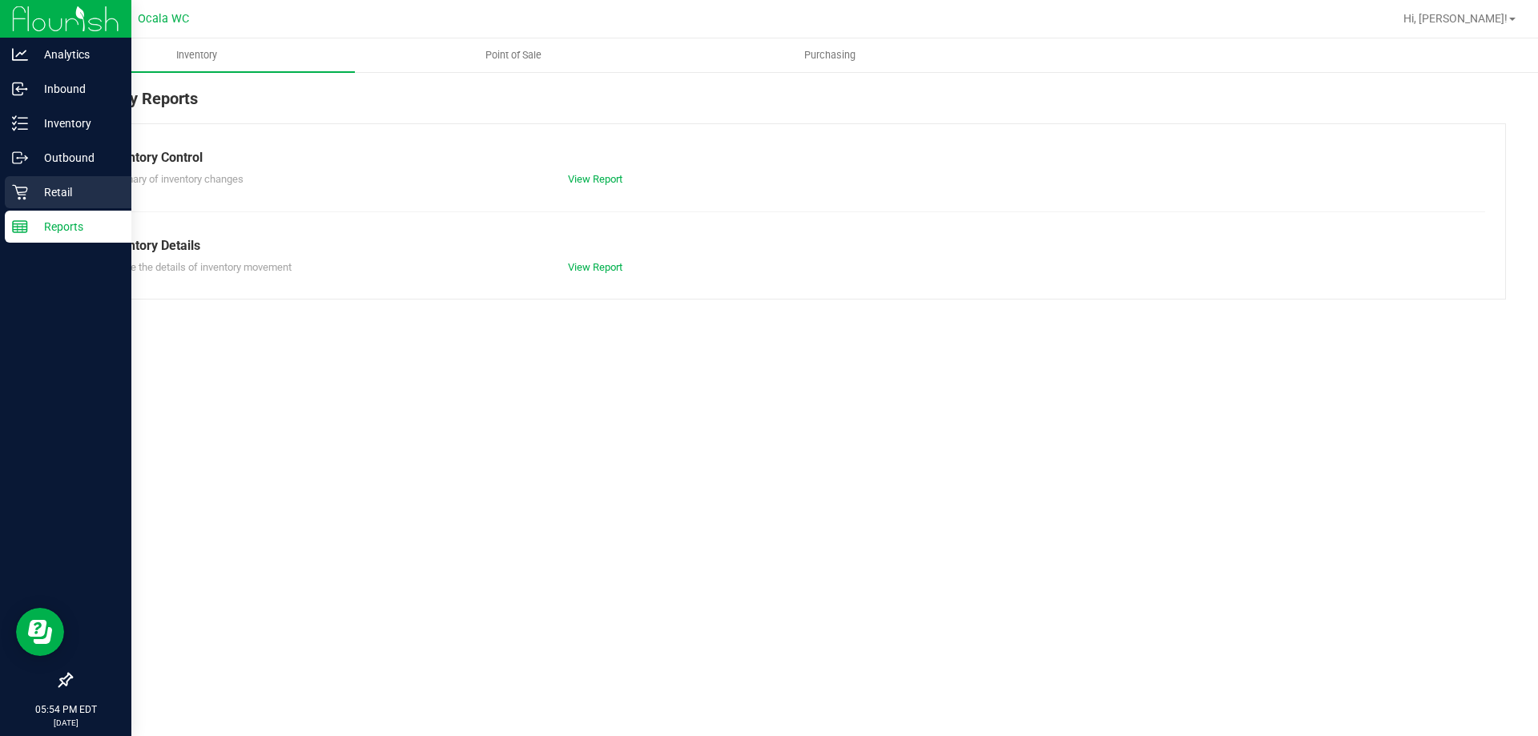
click at [58, 193] on p "Retail" at bounding box center [76, 192] width 96 height 19
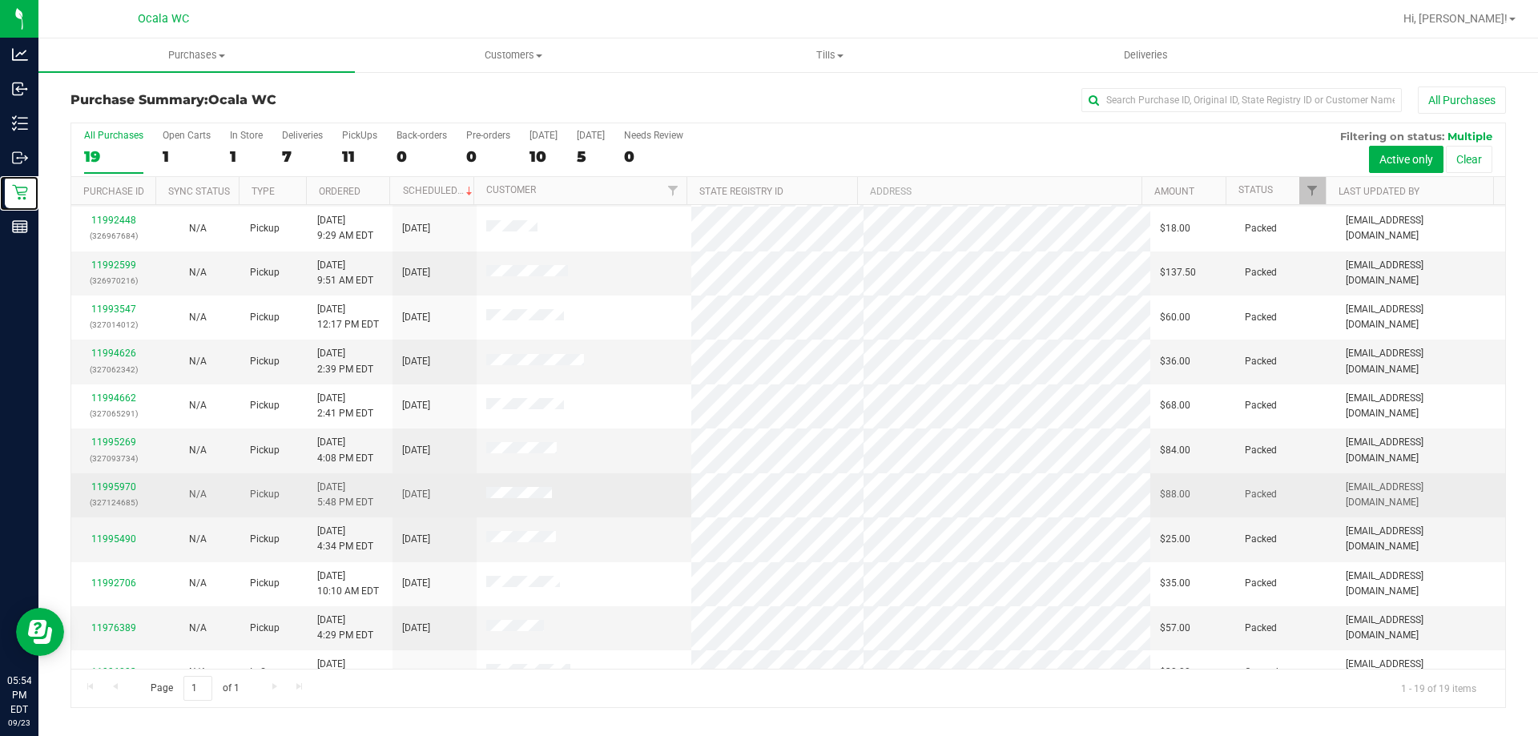
scroll to position [379, 0]
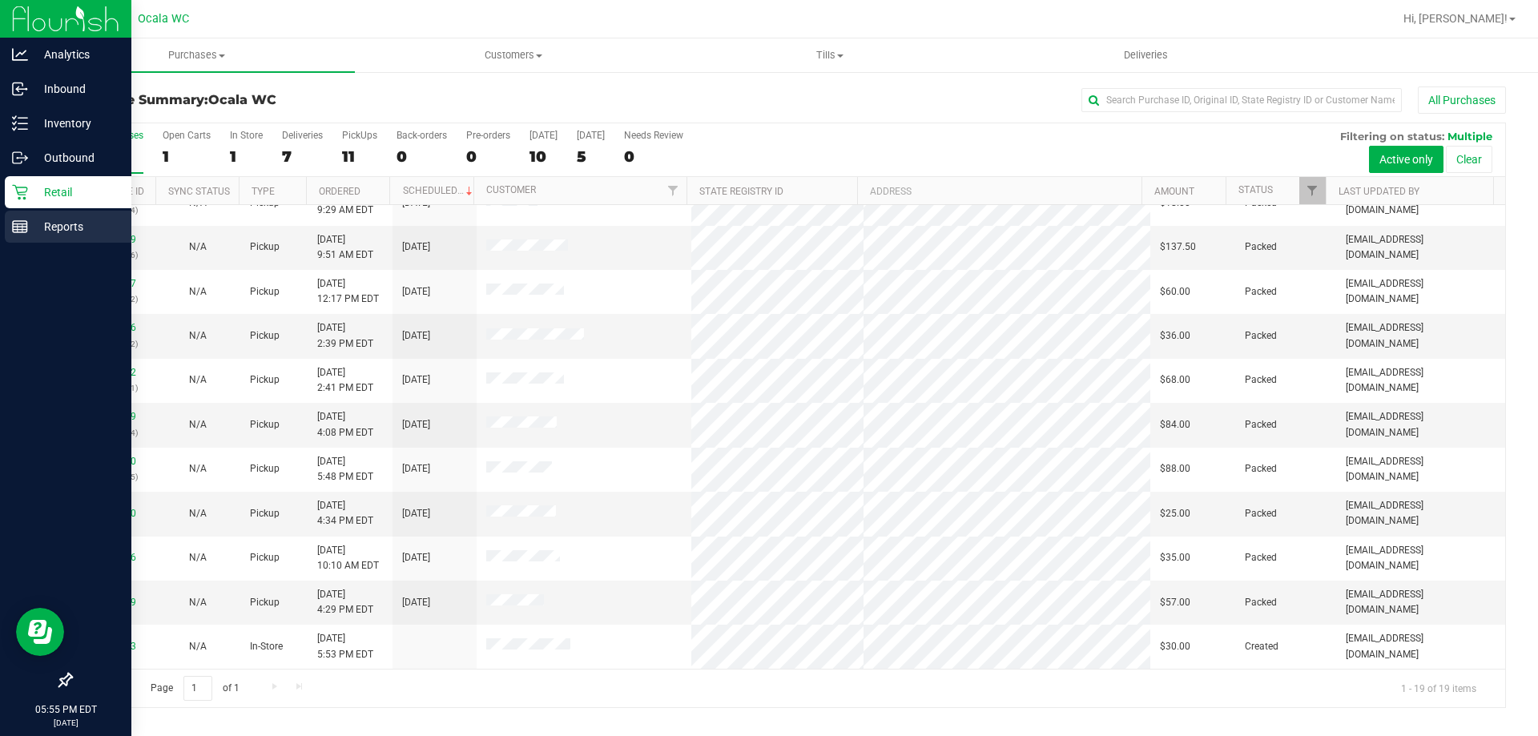
click at [26, 237] on div "Reports" at bounding box center [68, 227] width 127 height 32
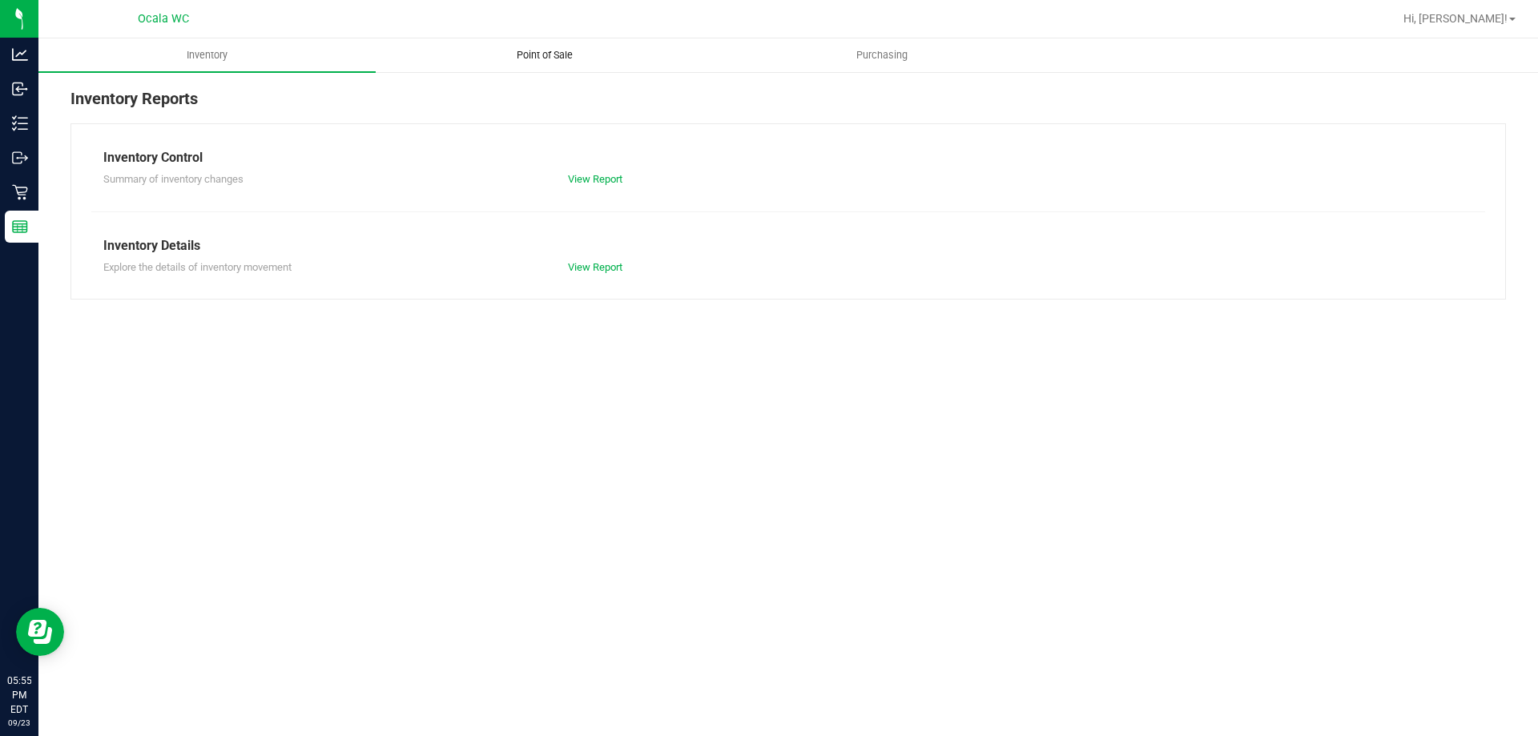
click at [550, 61] on span "Point of Sale" at bounding box center [544, 55] width 99 height 14
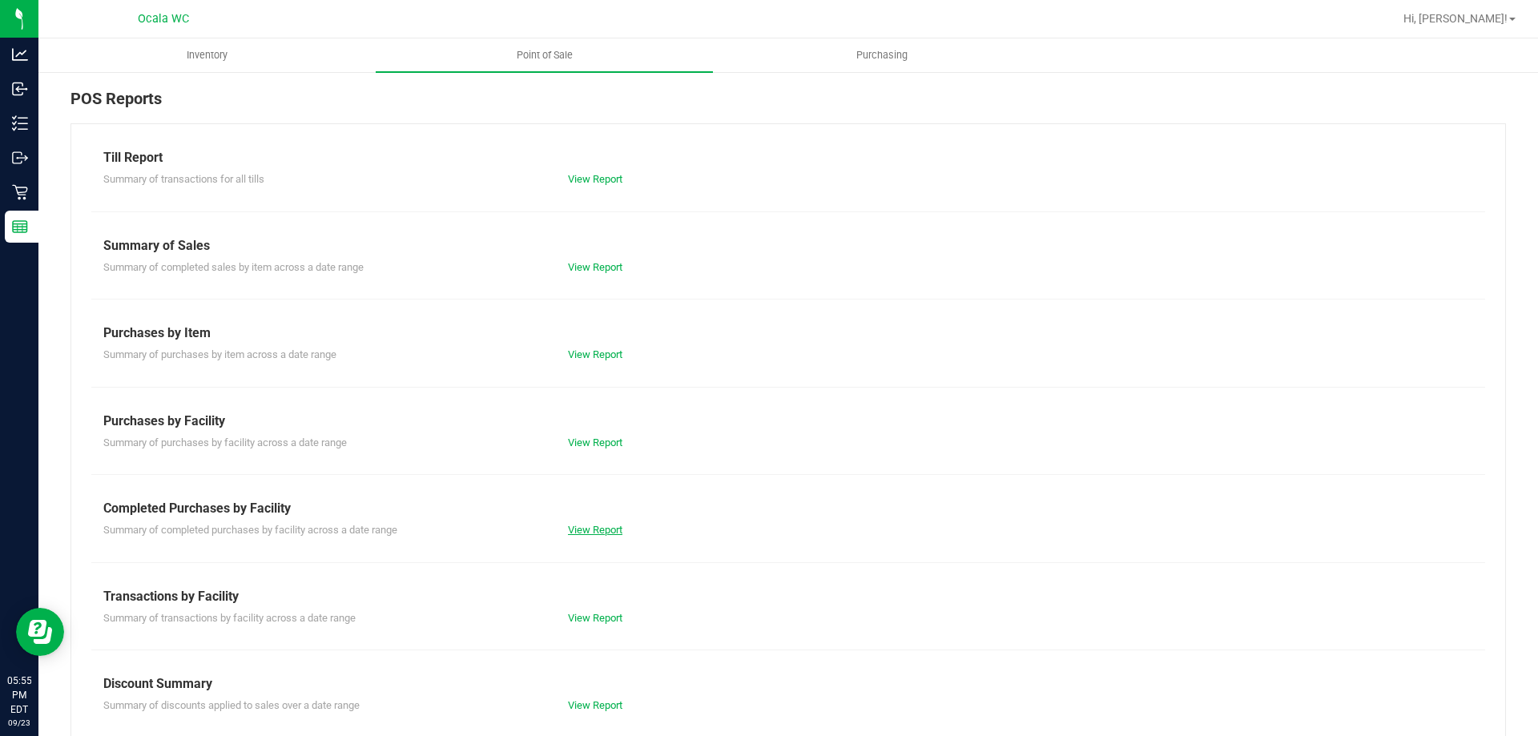
click at [580, 525] on link "View Report" at bounding box center [595, 530] width 54 height 12
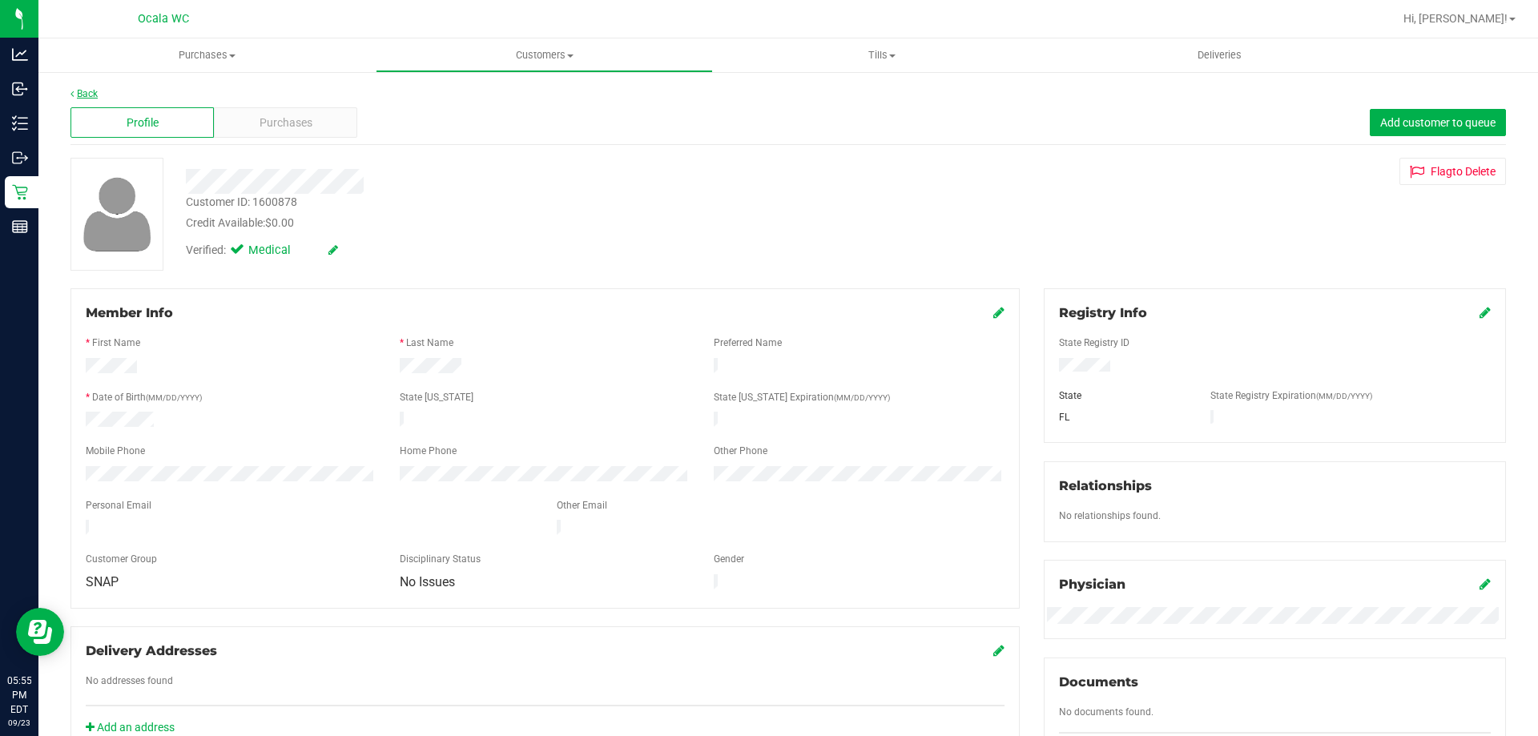
click at [88, 97] on link "Back" at bounding box center [83, 93] width 27 height 11
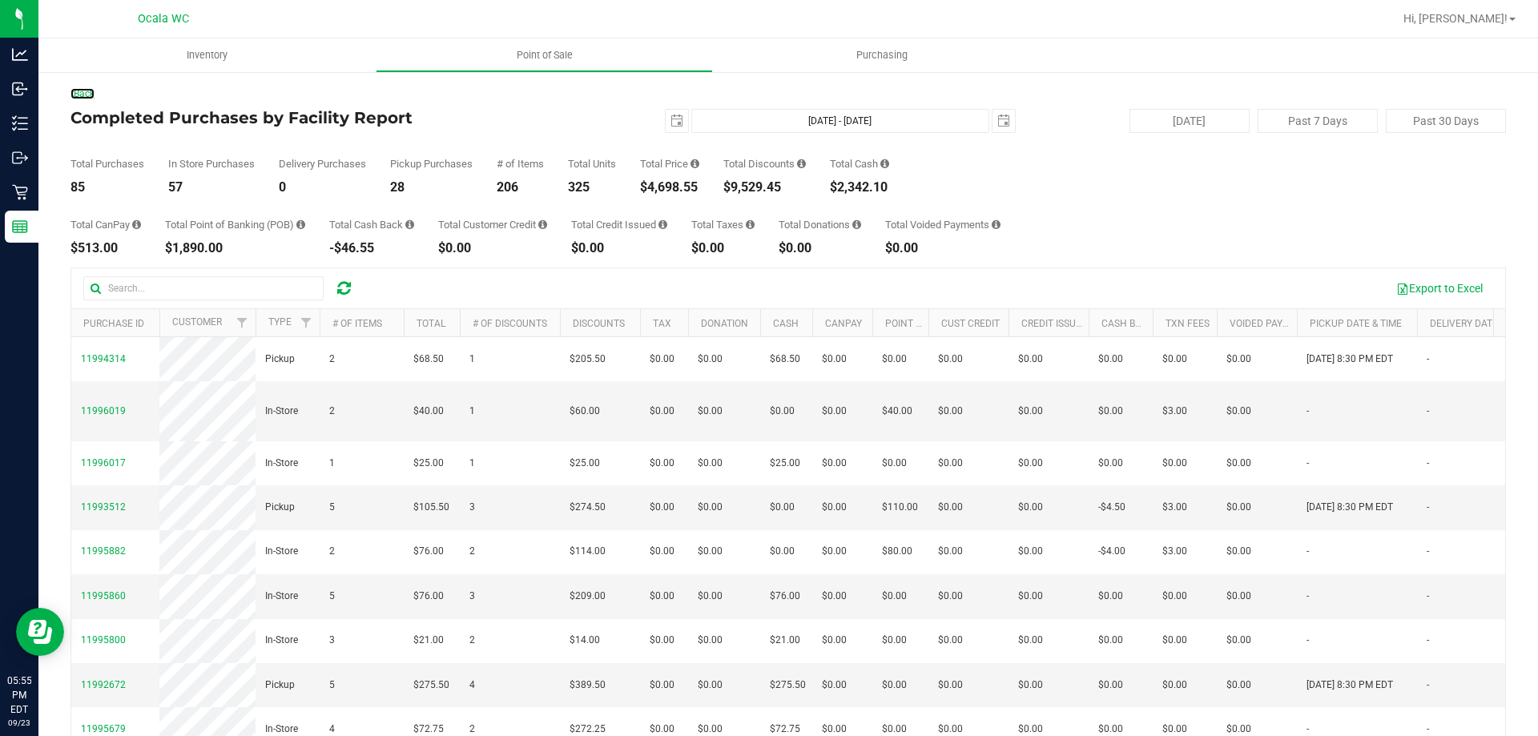
click at [88, 97] on link "Back" at bounding box center [82, 93] width 24 height 11
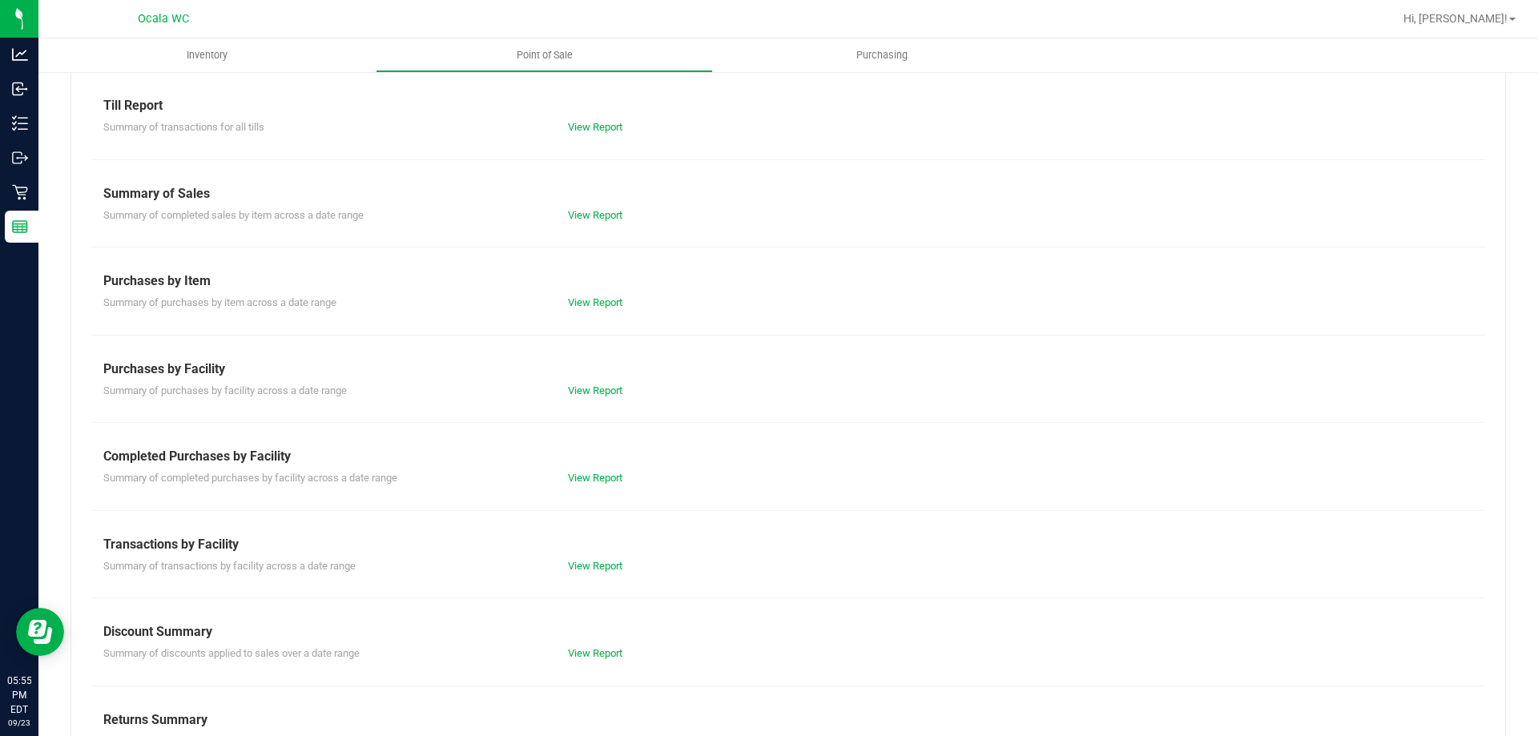
scroll to position [106, 0]
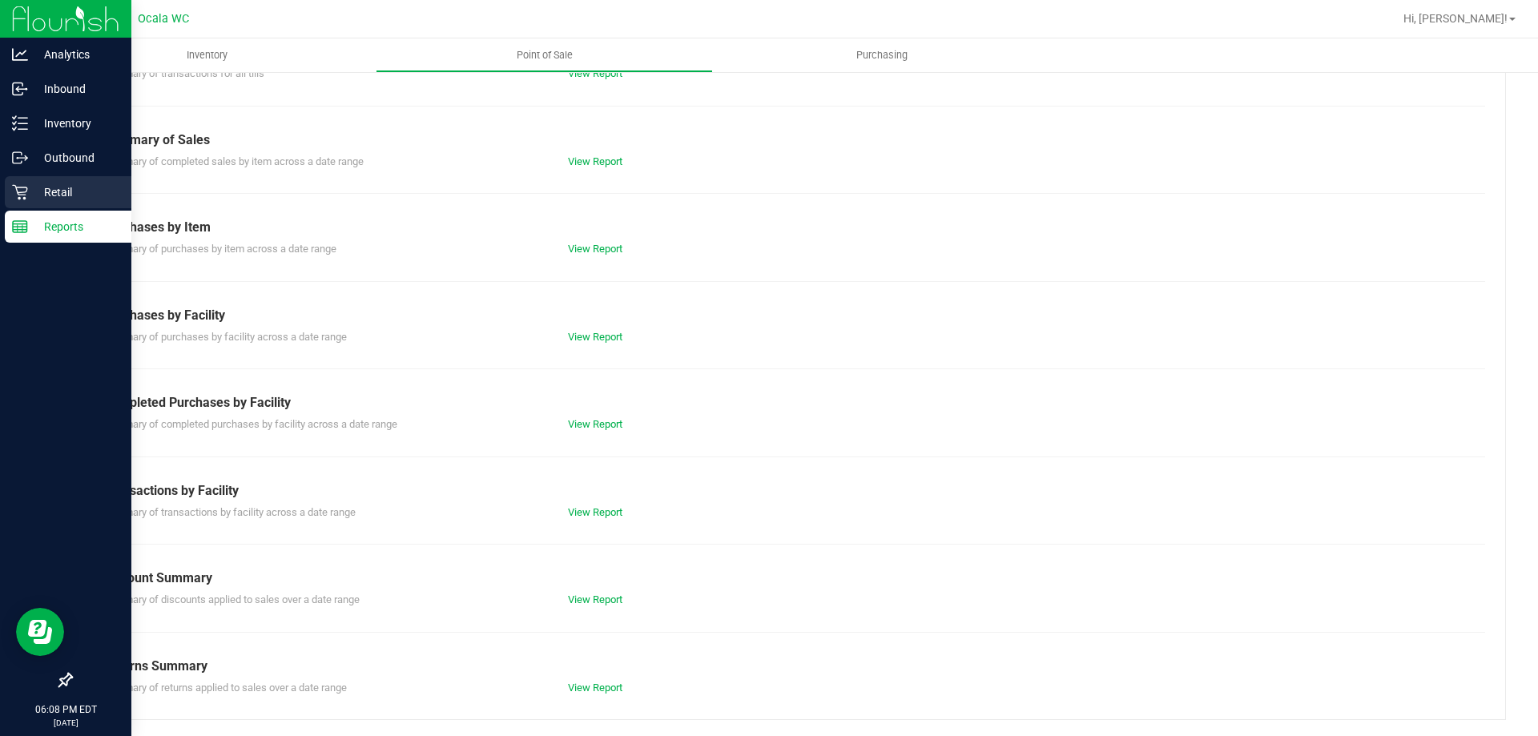
click at [54, 199] on p "Retail" at bounding box center [76, 192] width 96 height 19
